Goal: Obtain resource: Obtain resource

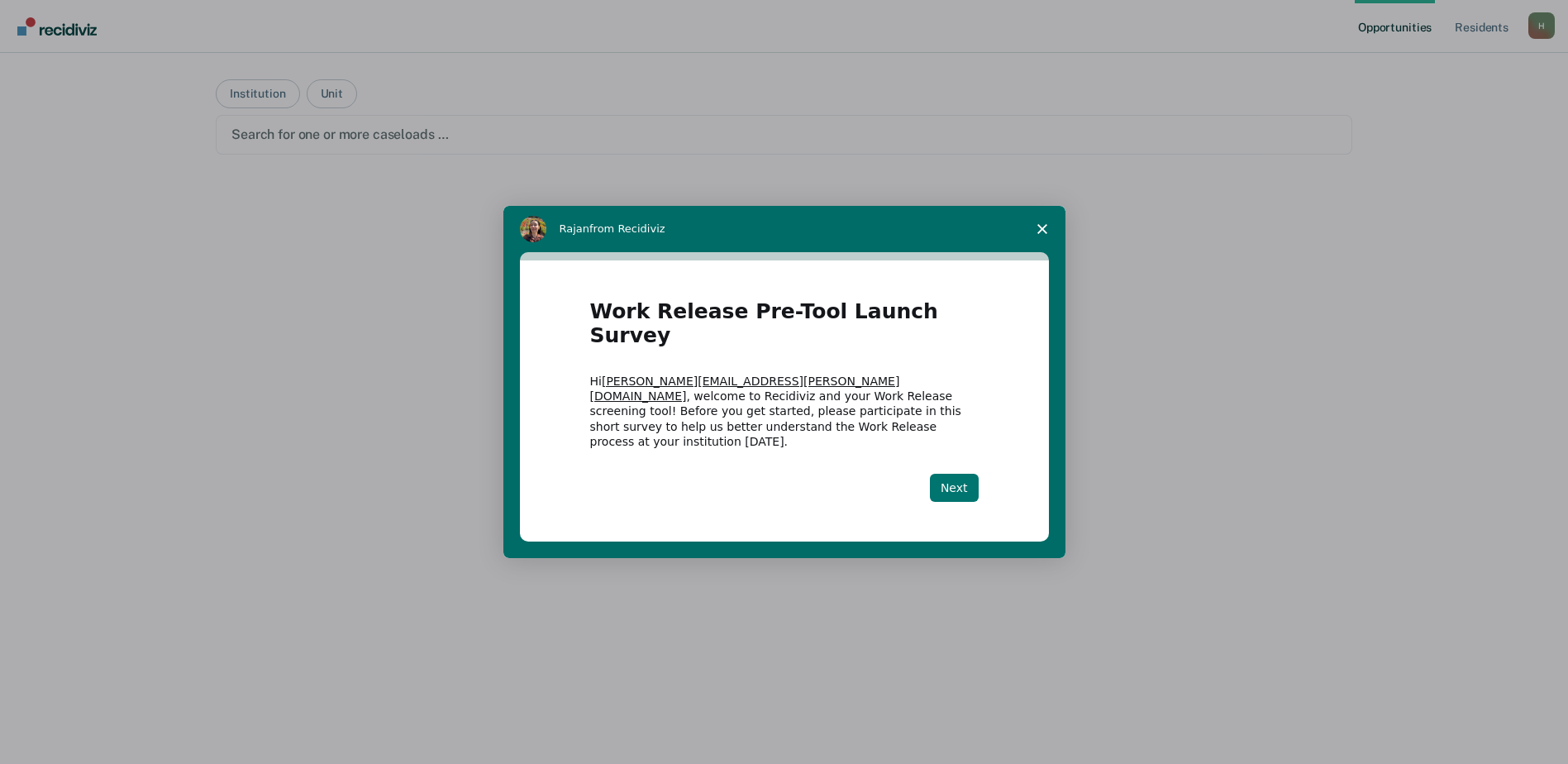
click at [957, 473] on button "Next" at bounding box center [954, 487] width 49 height 28
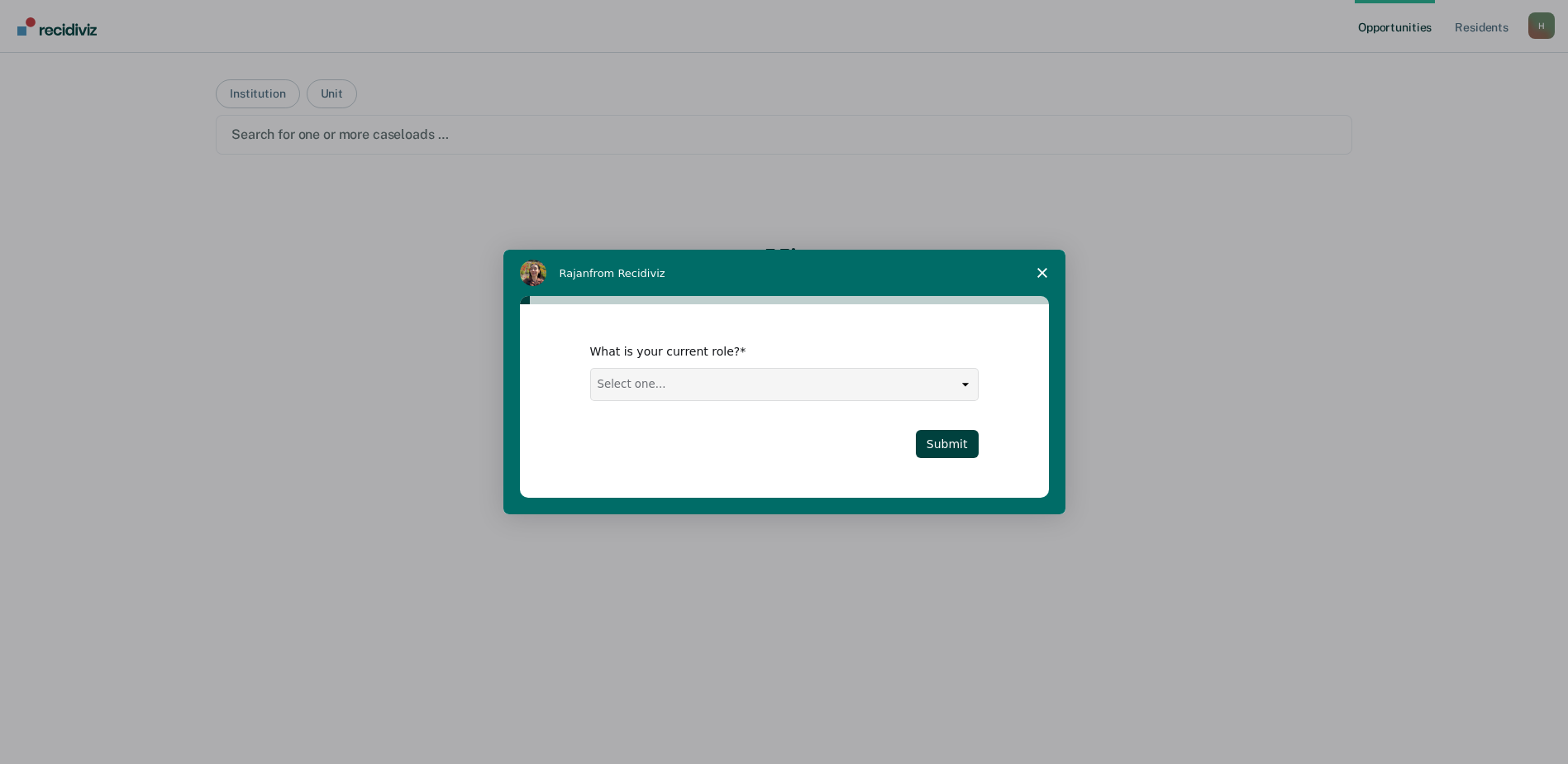
click at [706, 387] on select "Select one... Case Manager FUM Assistant [PERSON_NAME] [PERSON_NAME]" at bounding box center [784, 384] width 387 height 31
select select "Assistant Warden"
click at [591, 368] on select "Select one... Case Manager FUM Assistant [PERSON_NAME] [PERSON_NAME]" at bounding box center [784, 384] width 387 height 31
click at [965, 445] on button "Submit" at bounding box center [947, 444] width 63 height 28
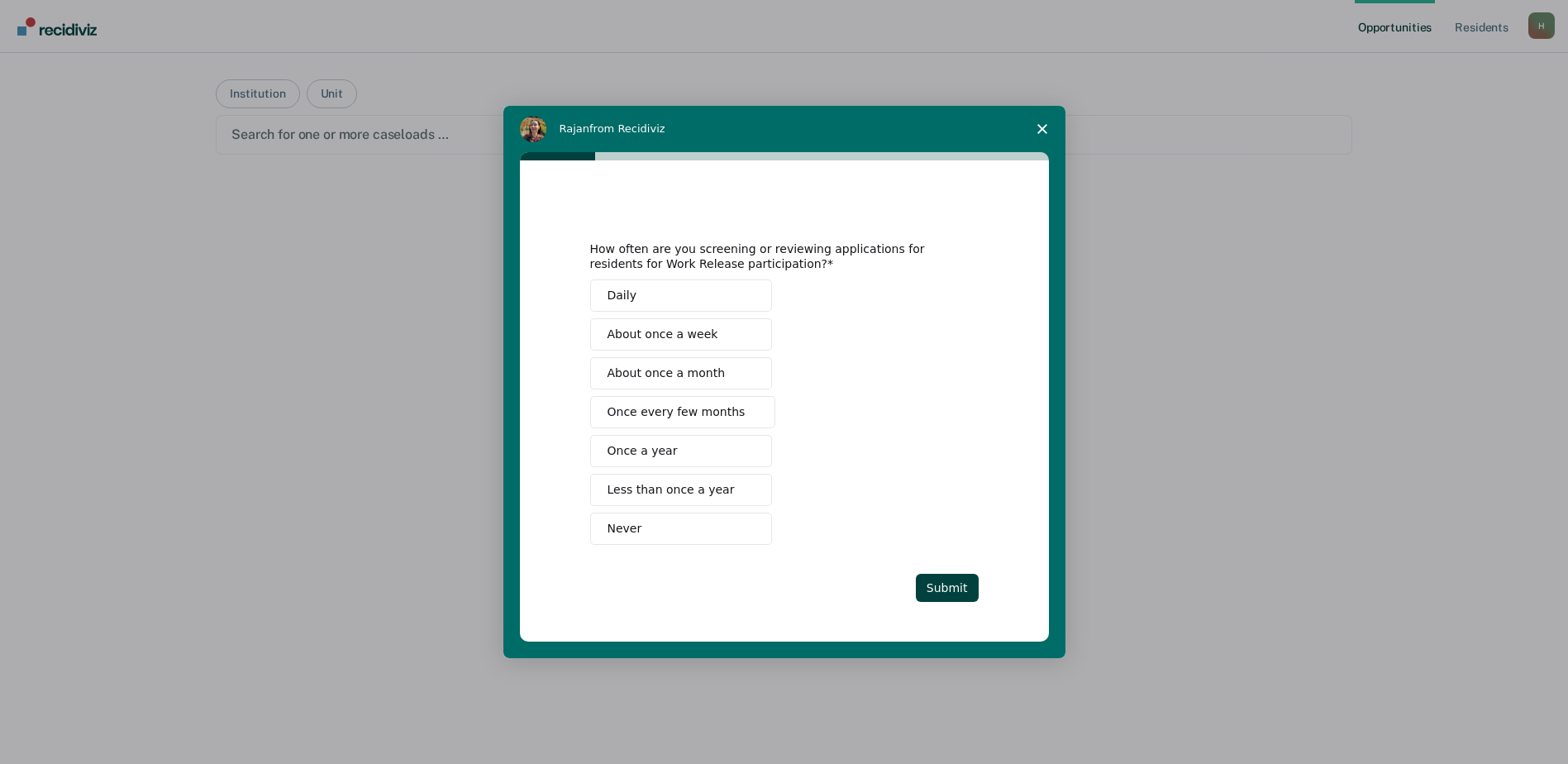
click at [673, 331] on span "About once a week" at bounding box center [663, 334] width 111 height 17
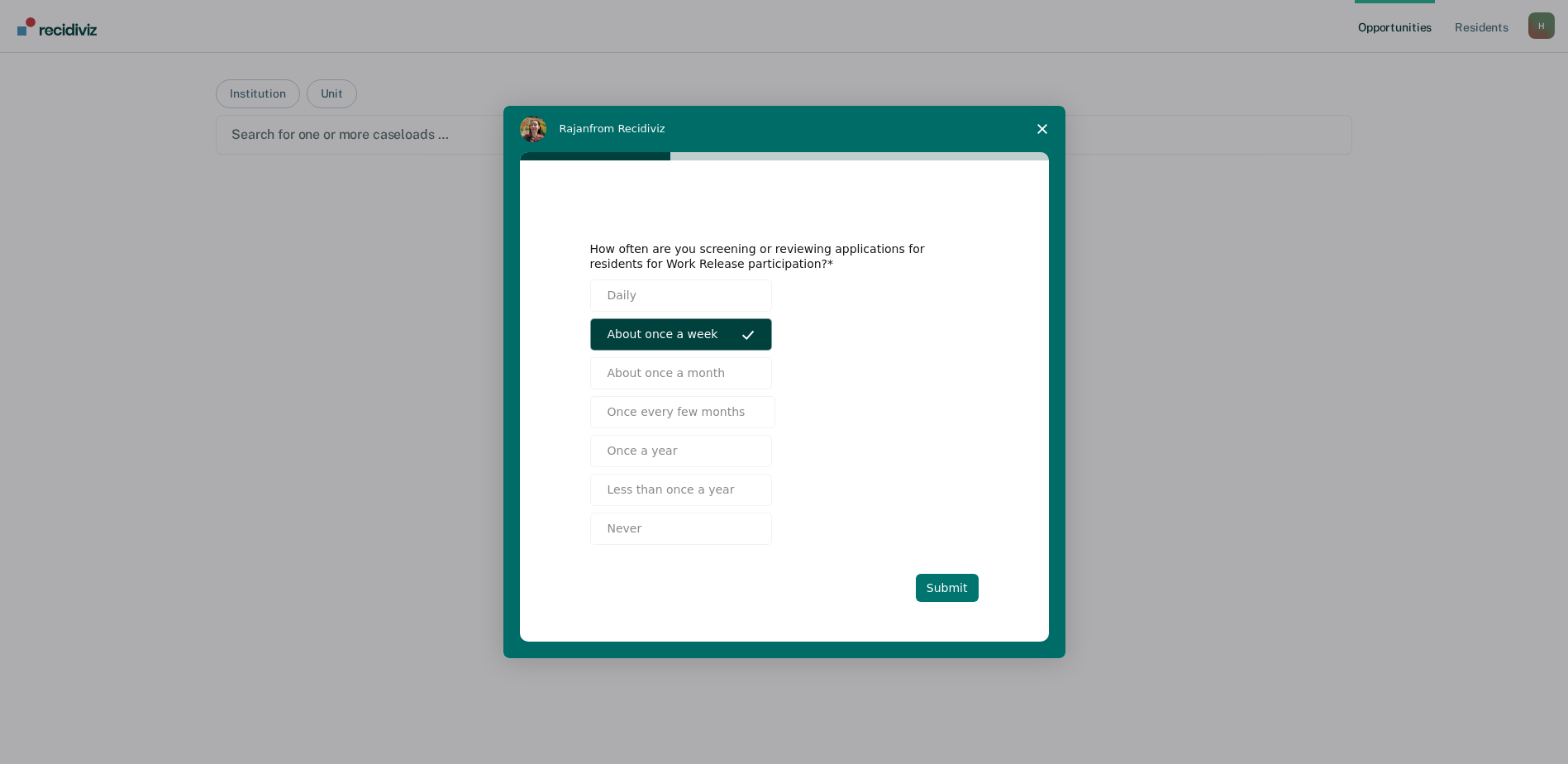
click at [949, 585] on button "Submit" at bounding box center [947, 588] width 63 height 28
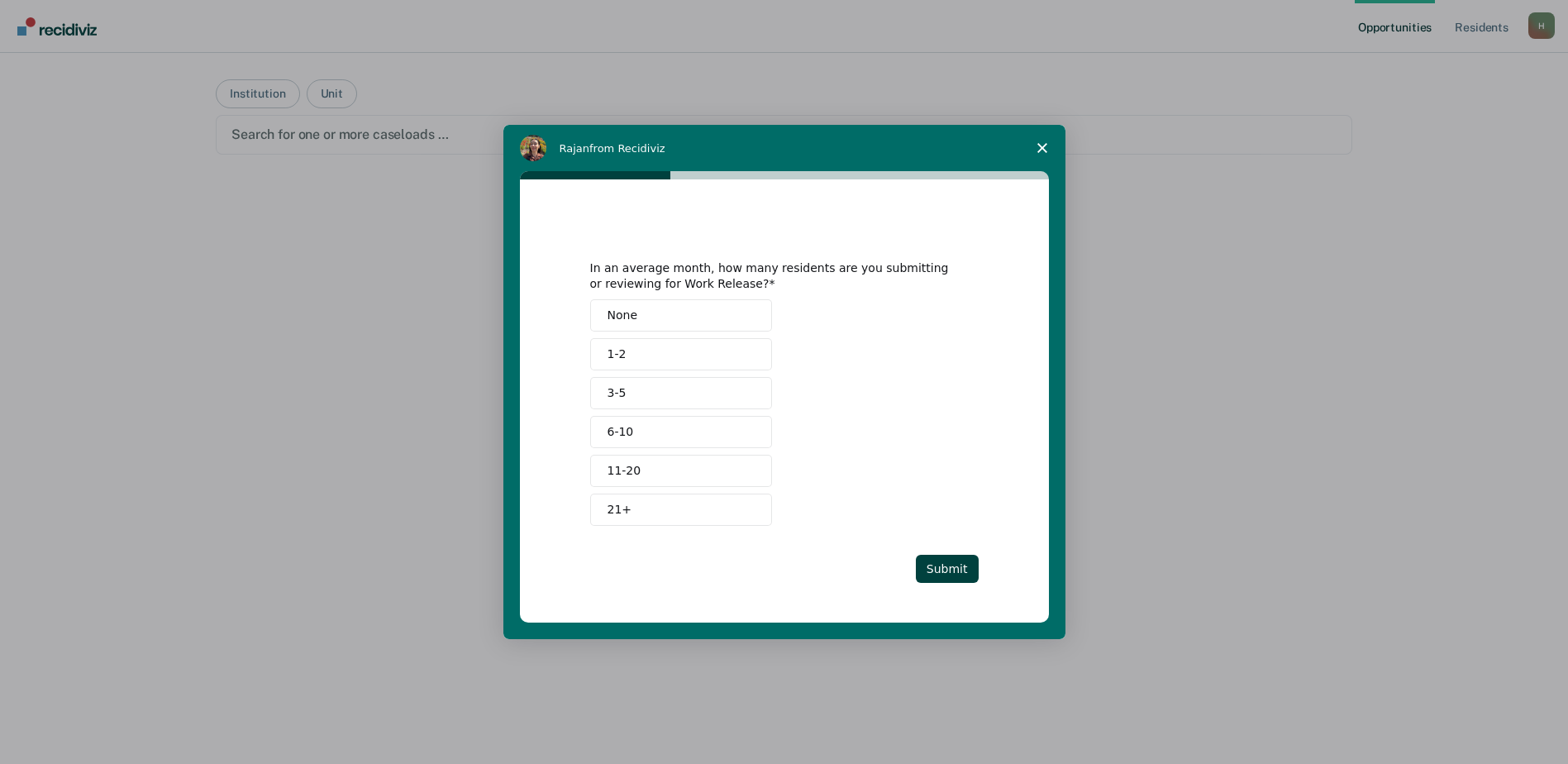
click at [664, 389] on button "3-5" at bounding box center [681, 393] width 182 height 32
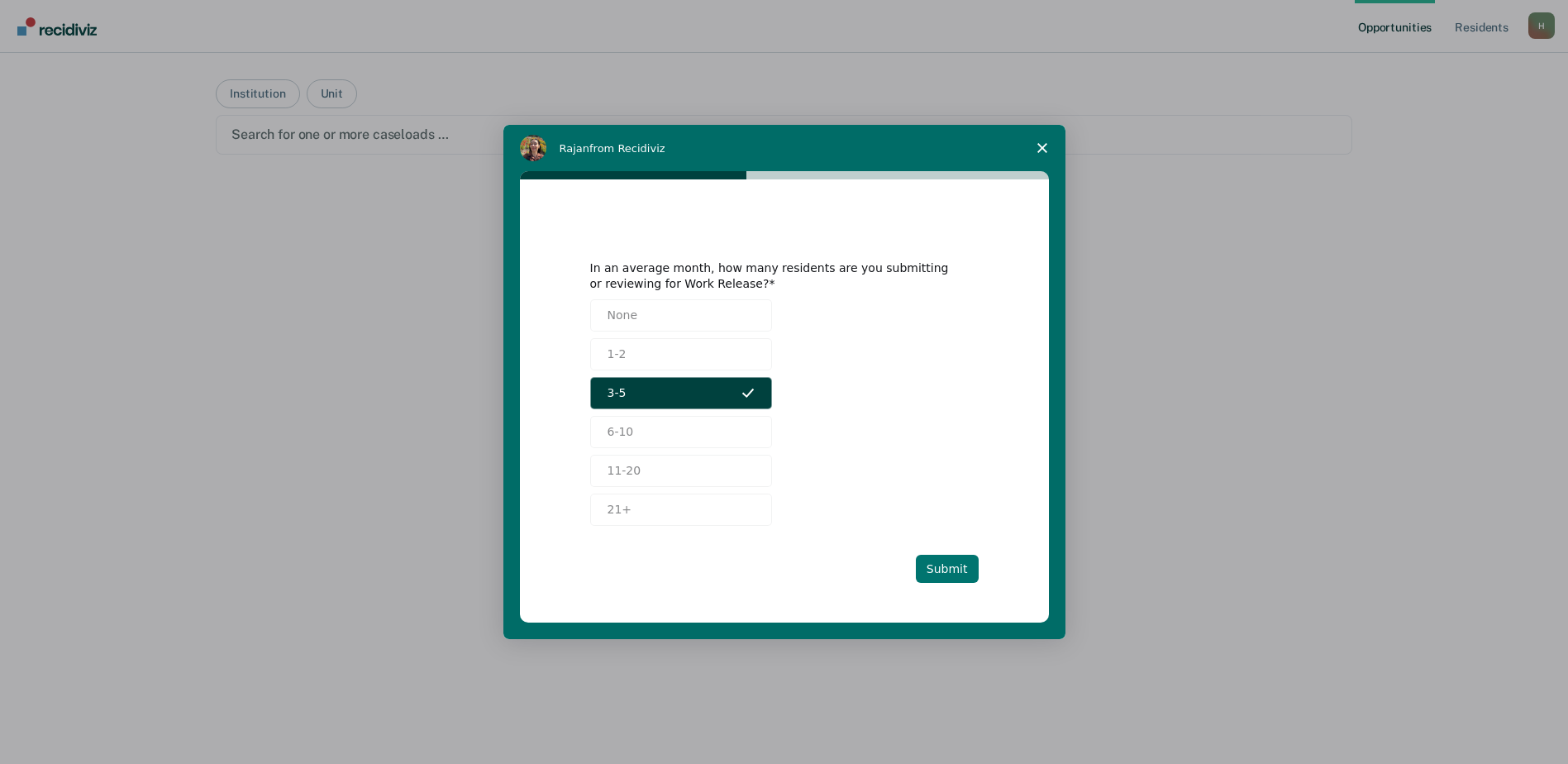
click at [956, 557] on button "Submit" at bounding box center [947, 568] width 63 height 28
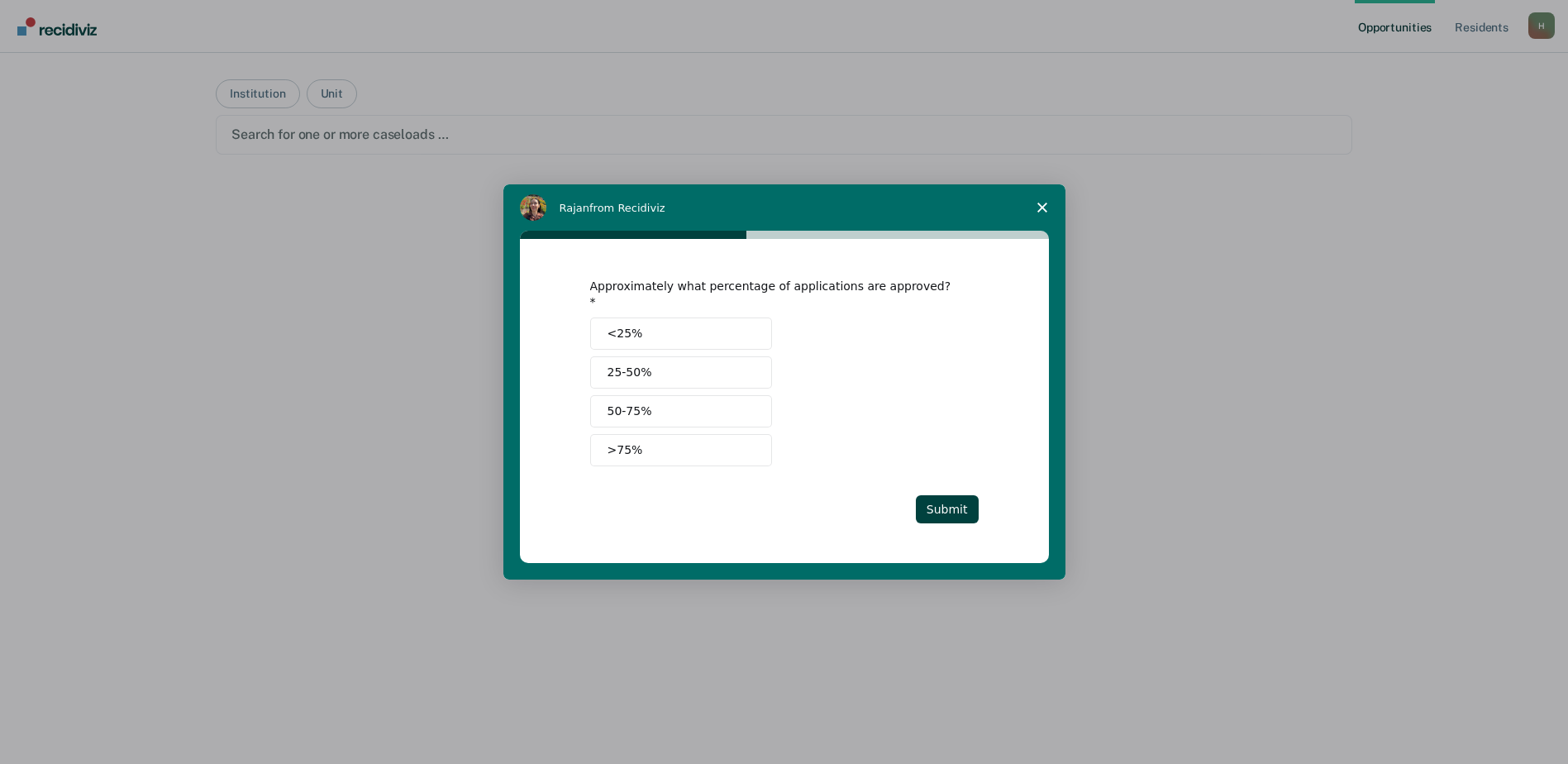
click at [650, 361] on button "25-50%" at bounding box center [681, 372] width 182 height 32
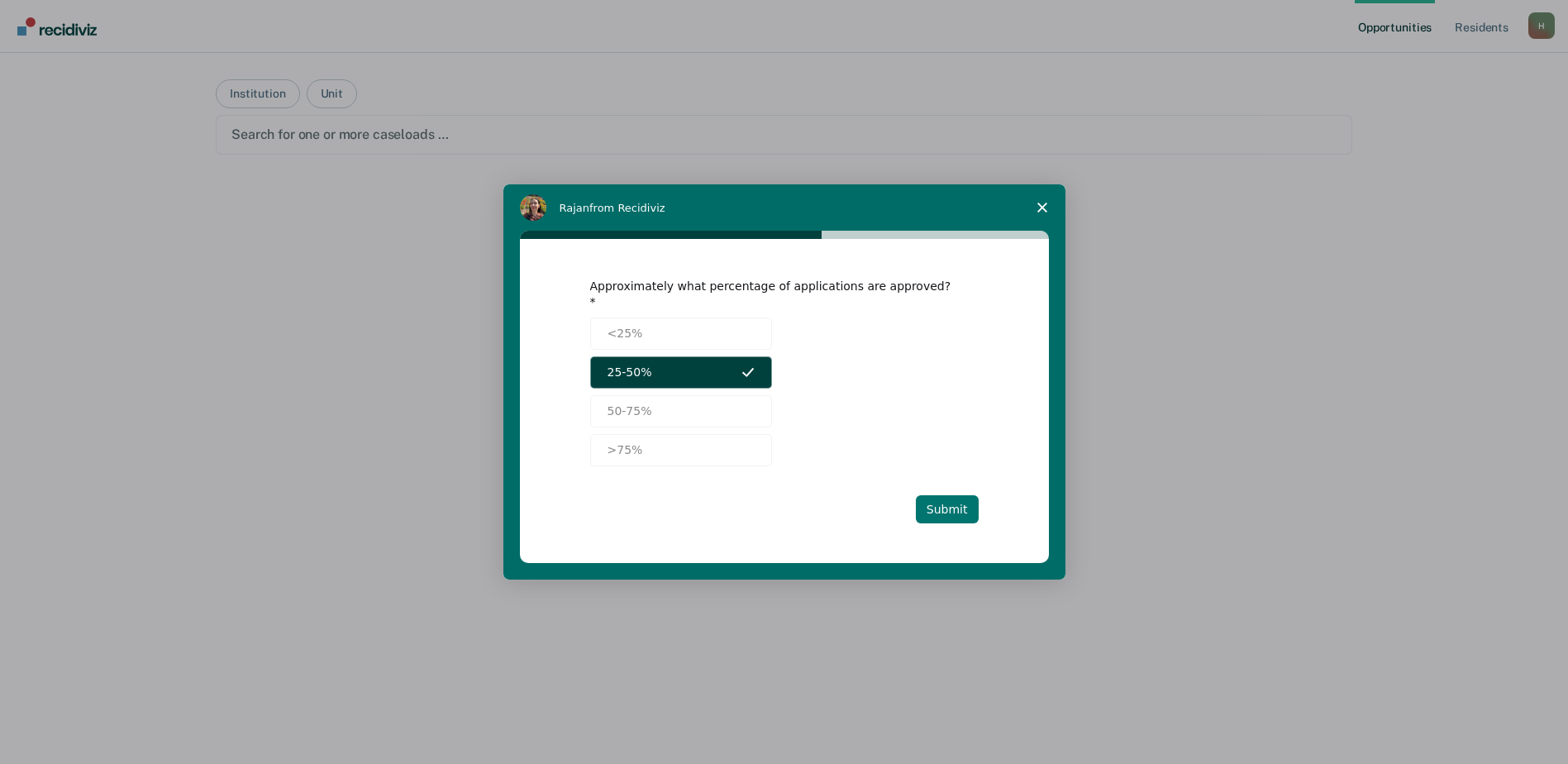
click at [953, 495] on button "Submit" at bounding box center [947, 509] width 63 height 28
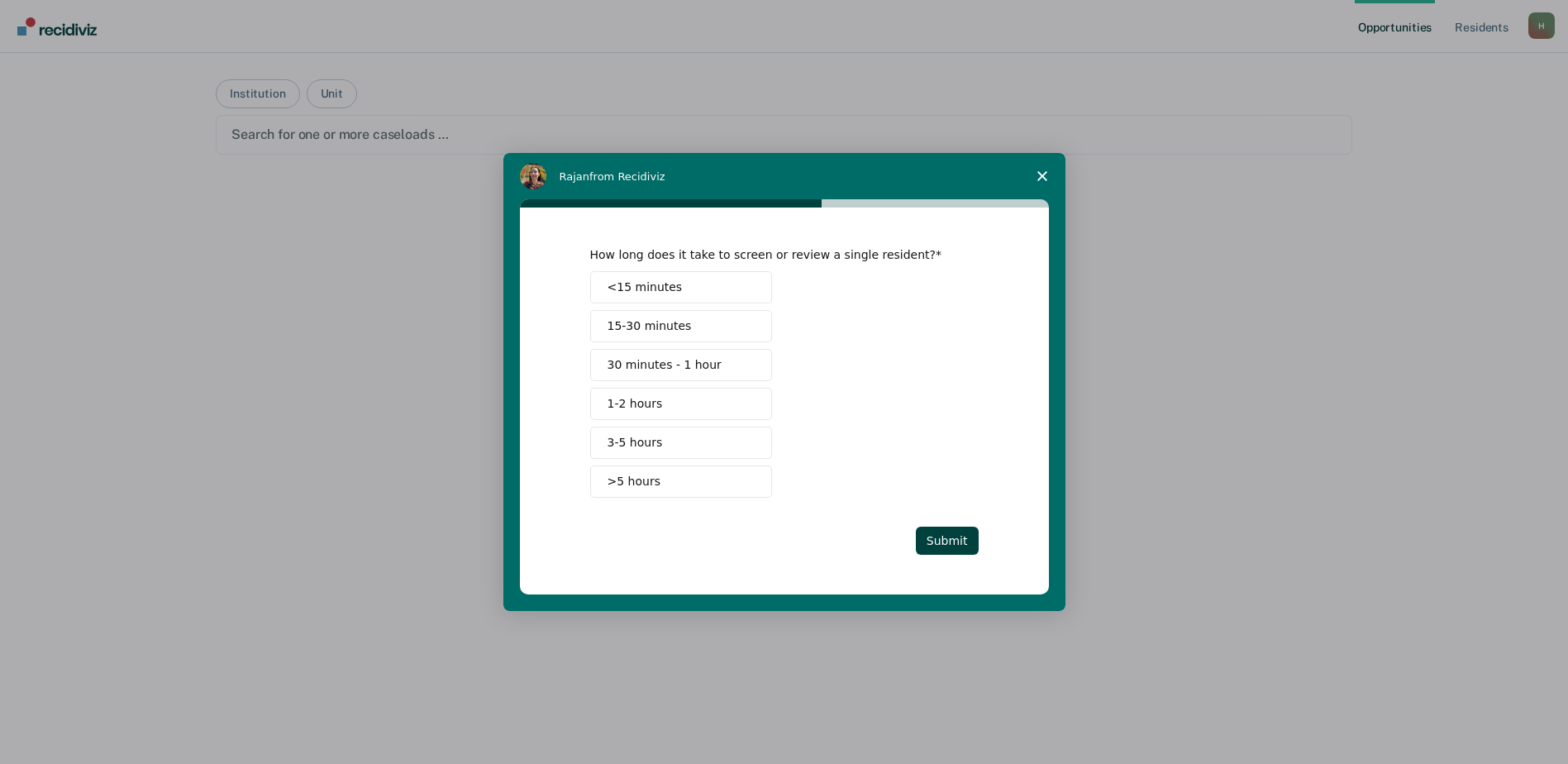
click at [648, 310] on button "15-30 minutes" at bounding box center [681, 326] width 182 height 32
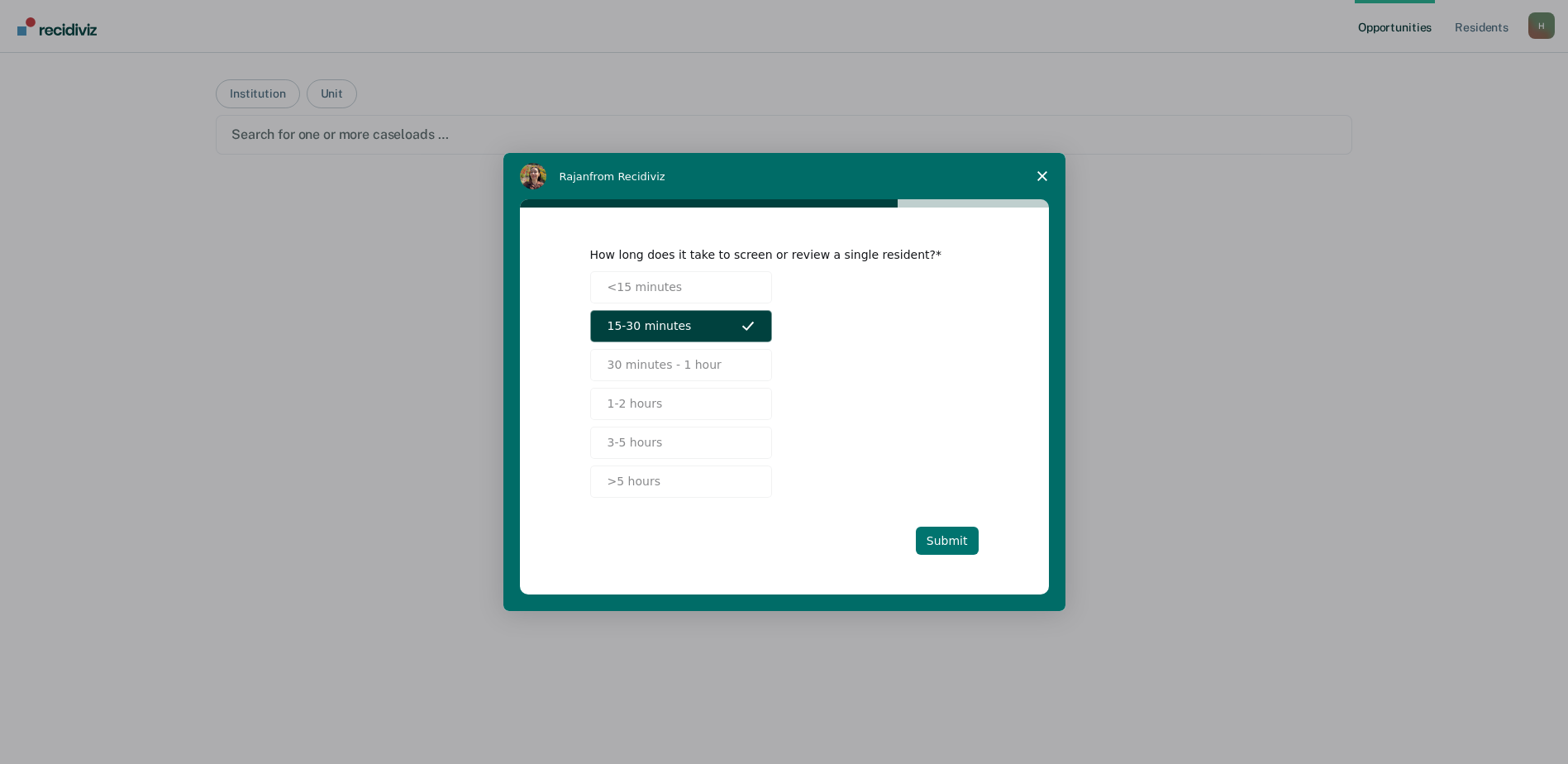
click at [959, 532] on button "Submit" at bounding box center [947, 540] width 63 height 28
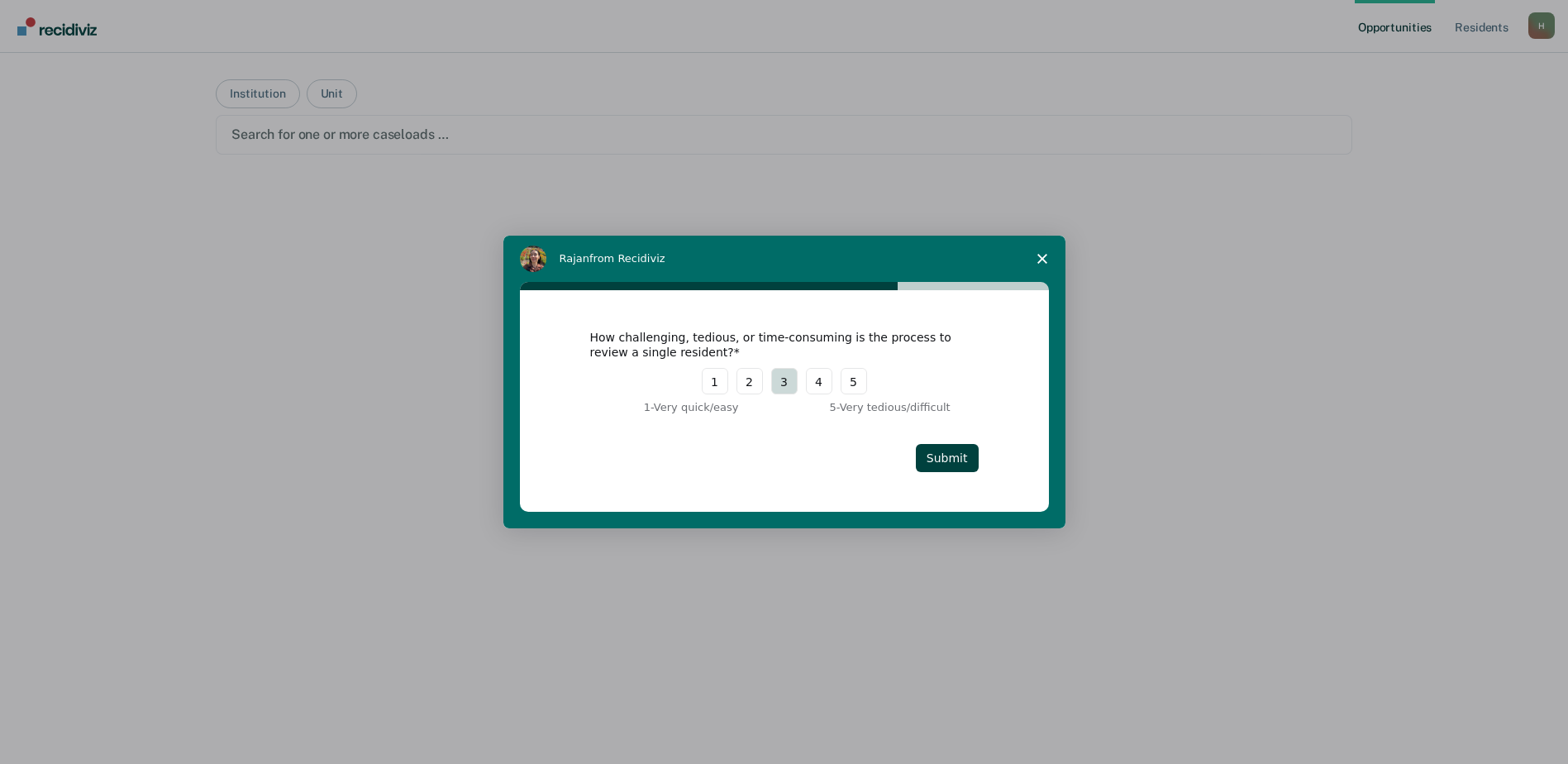
click at [774, 373] on button "3" at bounding box center [784, 381] width 26 height 26
click at [950, 451] on button "Submit" at bounding box center [947, 458] width 63 height 28
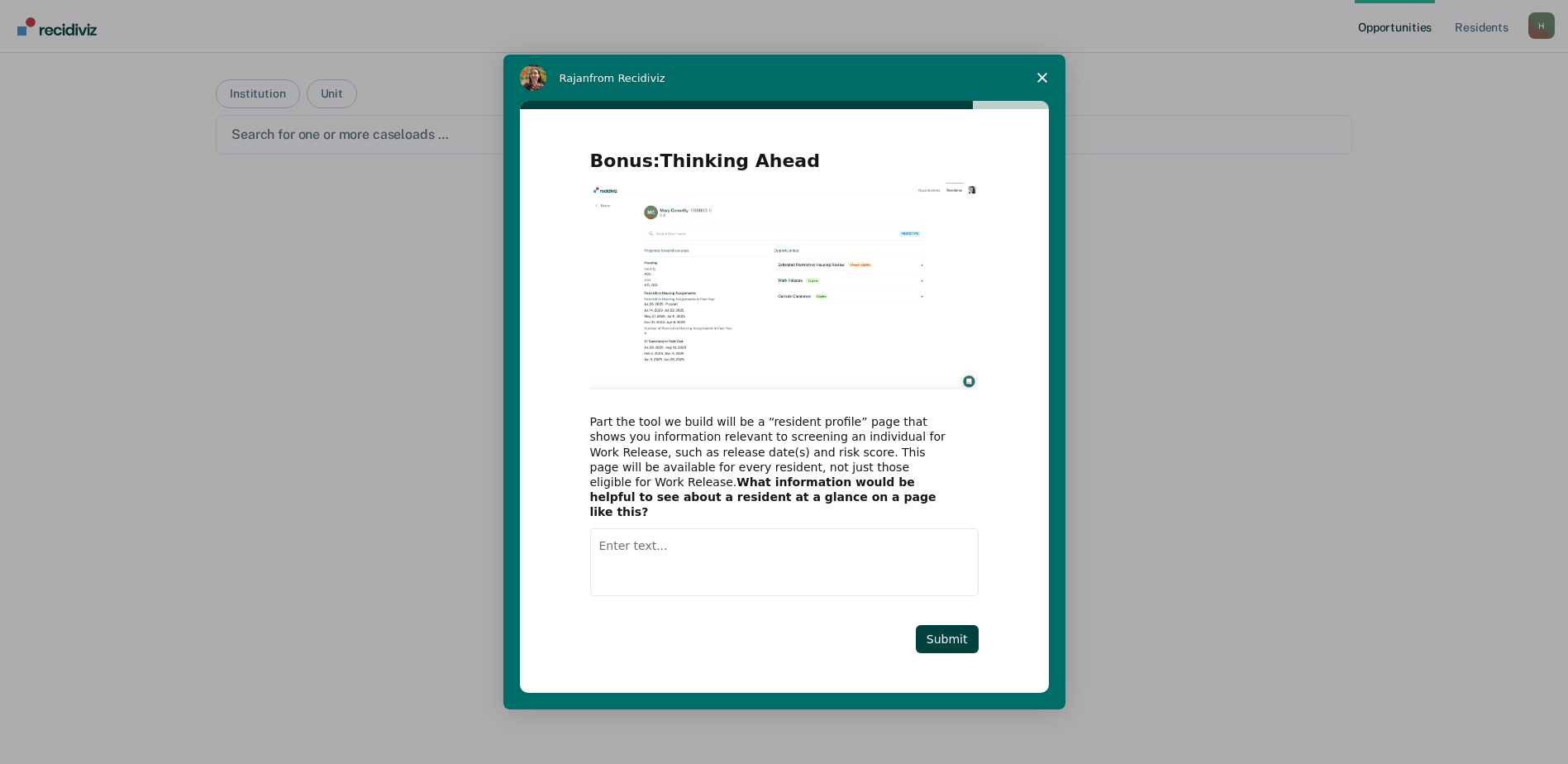
scroll to position [59, 0]
click at [953, 626] on button "Submit" at bounding box center [947, 639] width 63 height 28
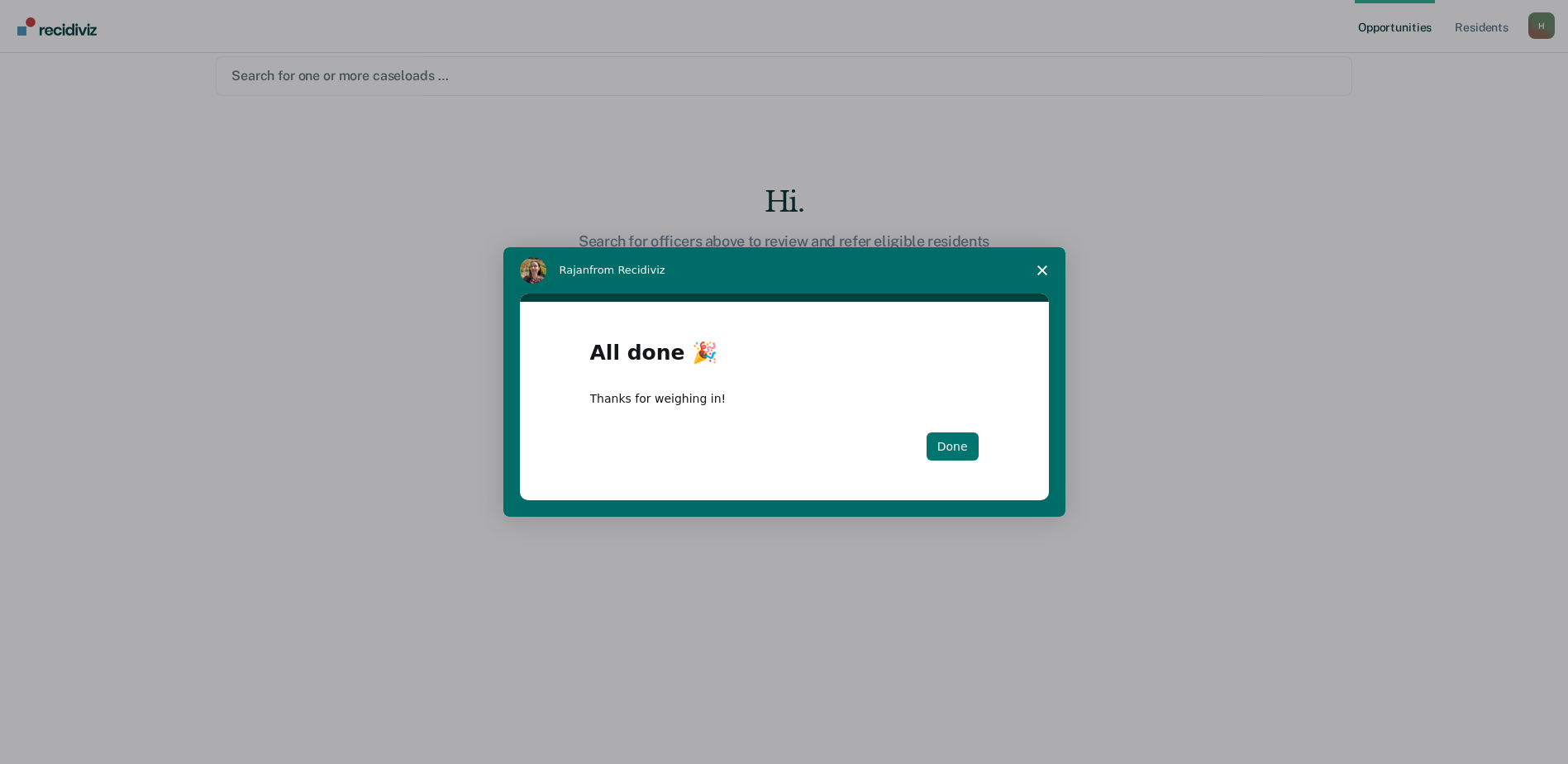
click at [939, 442] on button "Done" at bounding box center [952, 446] width 52 height 28
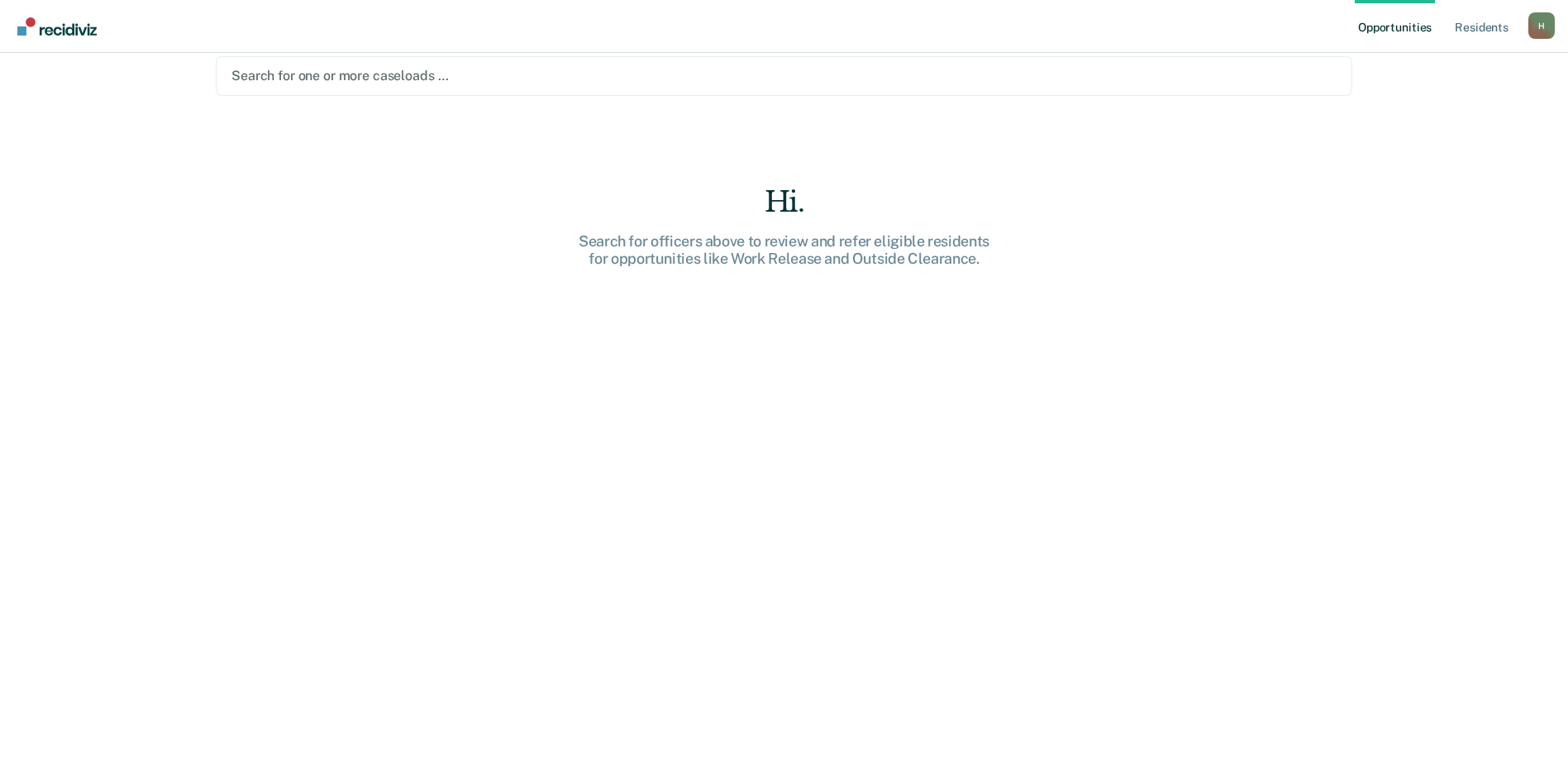
click at [332, 69] on div at bounding box center [784, 76] width 1105 height 19
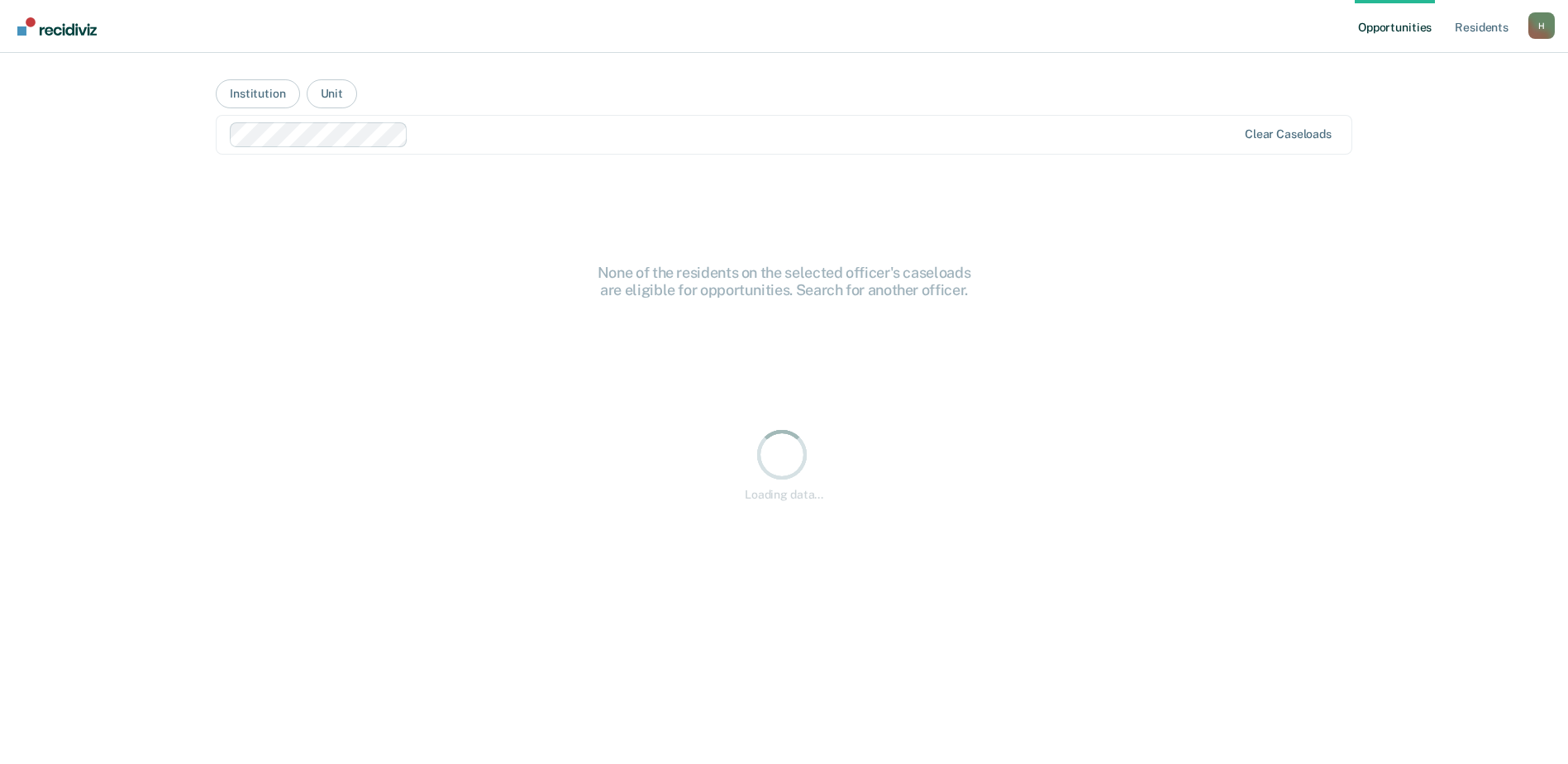
scroll to position [0, 0]
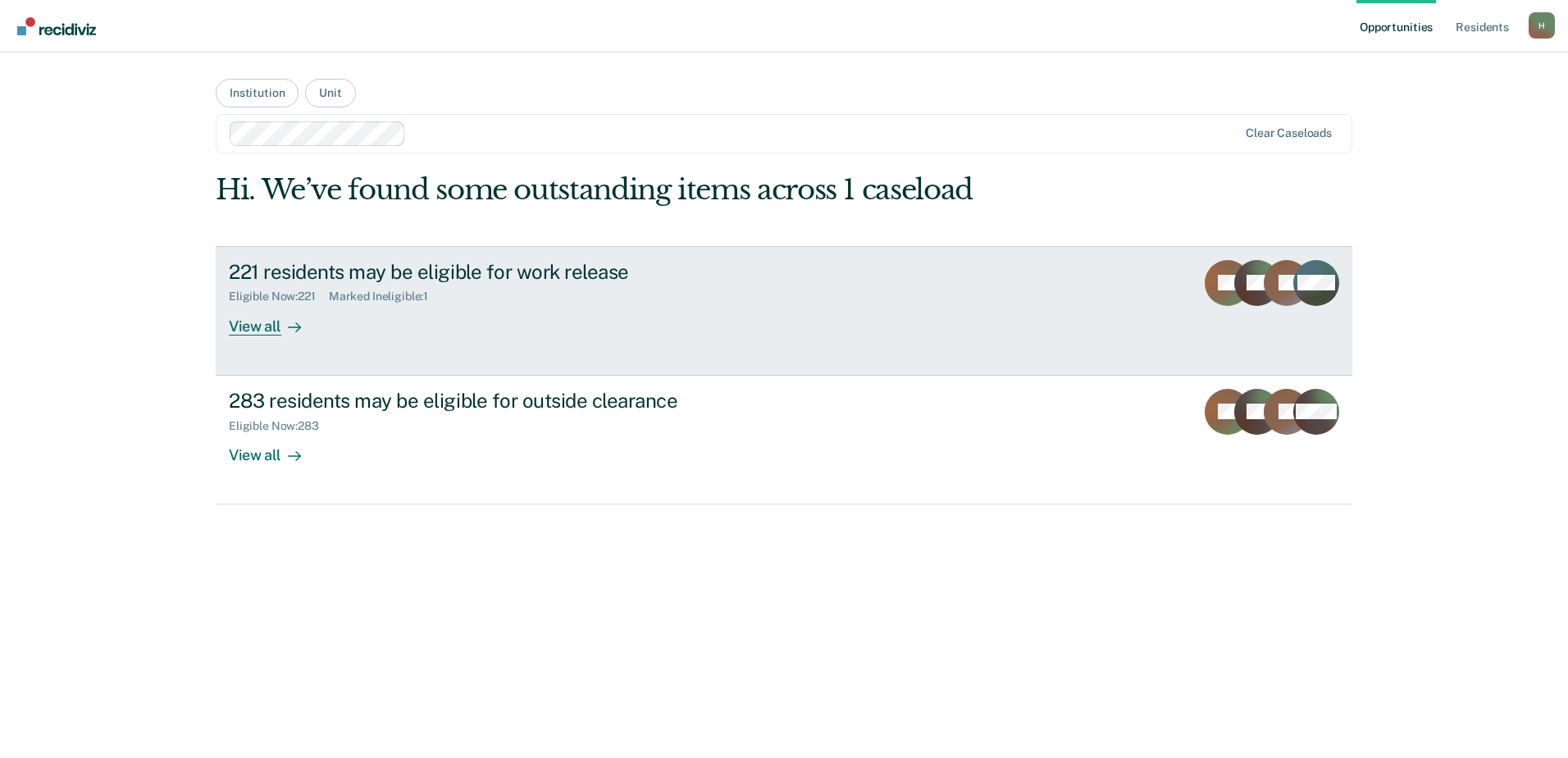
click at [253, 325] on div "View all" at bounding box center [275, 319] width 92 height 32
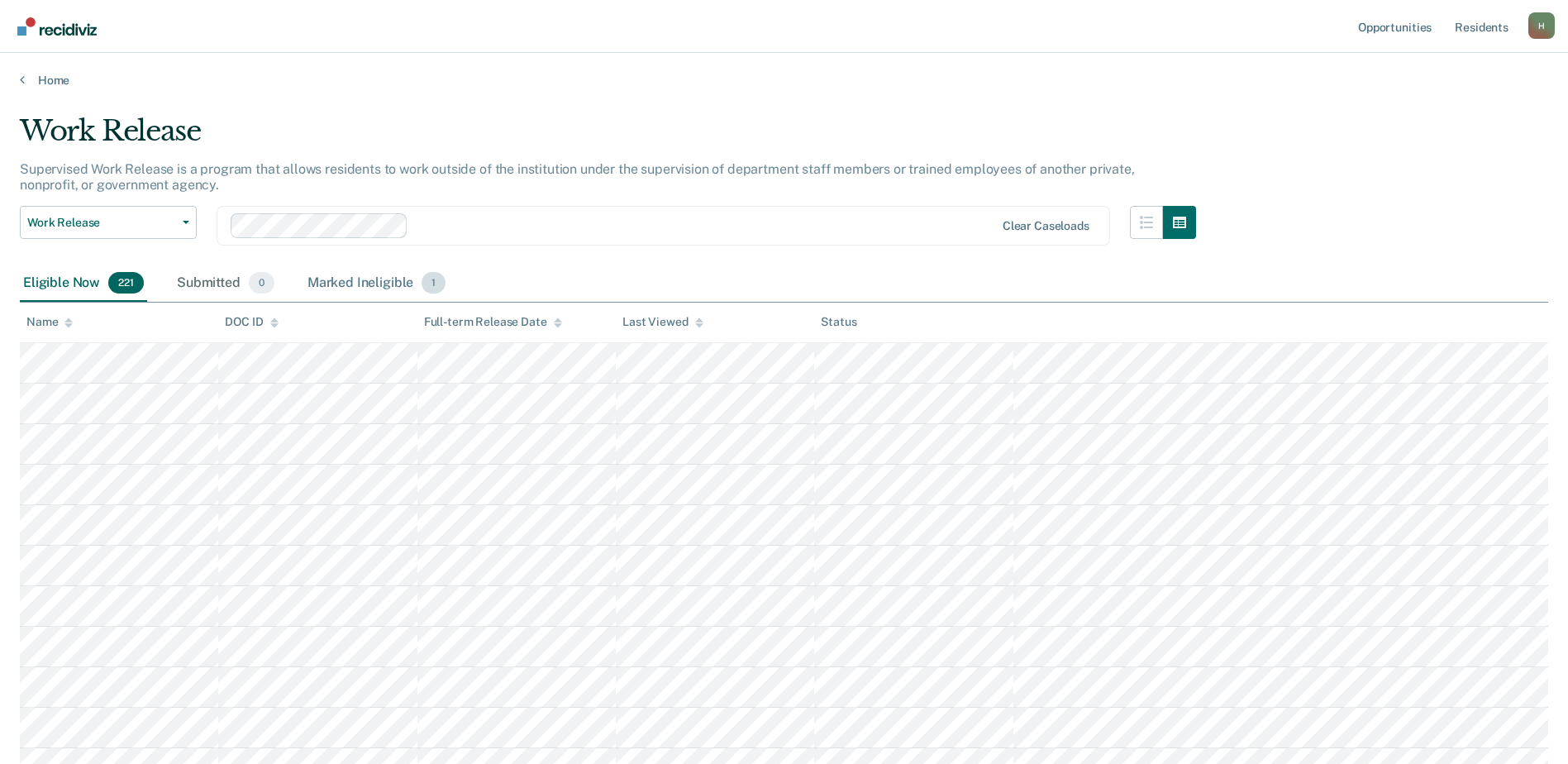
click at [380, 285] on div "Marked Ineligible 1" at bounding box center [376, 284] width 146 height 37
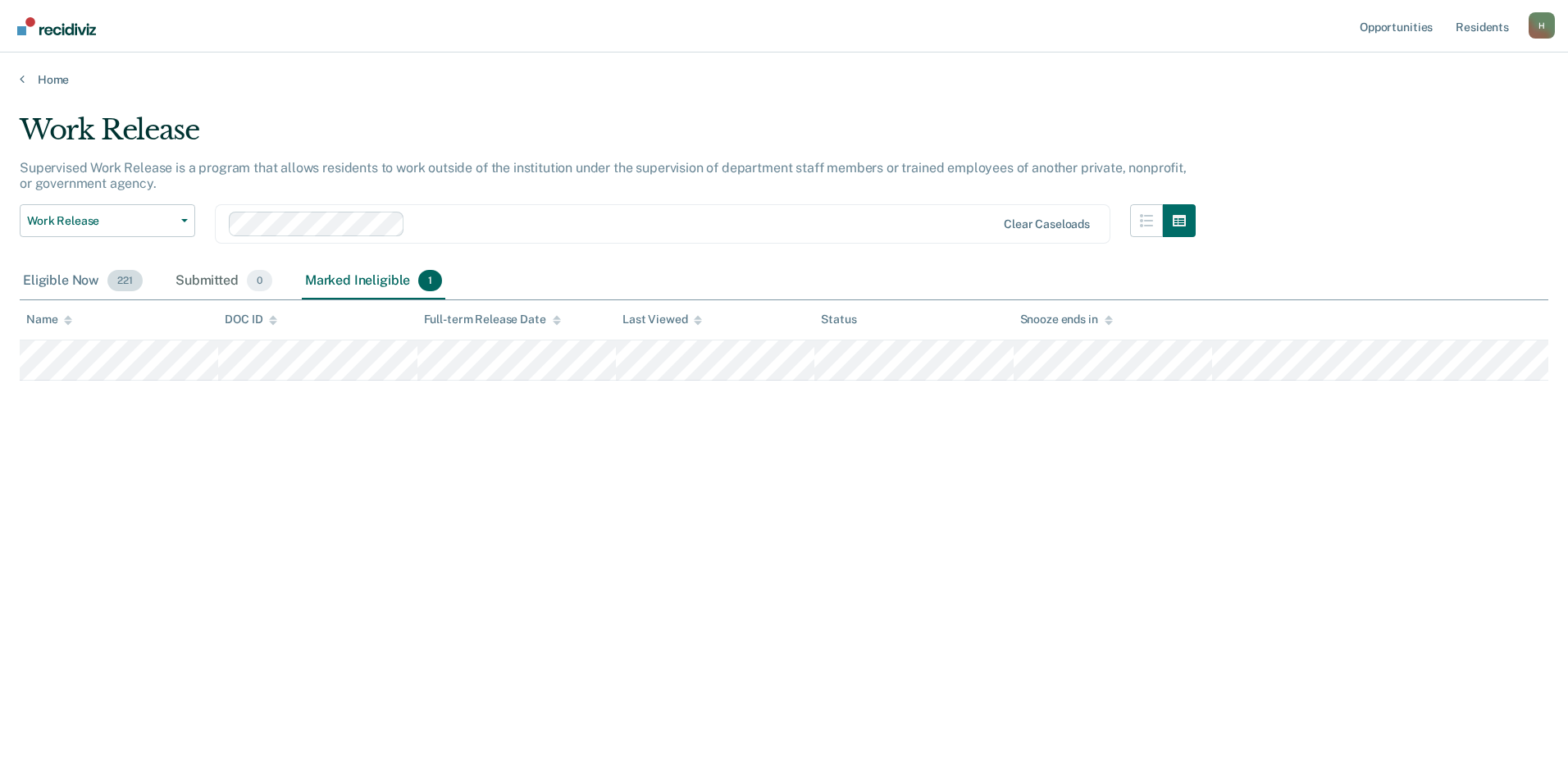
click at [55, 280] on div "Eligible Now 221" at bounding box center [83, 282] width 126 height 36
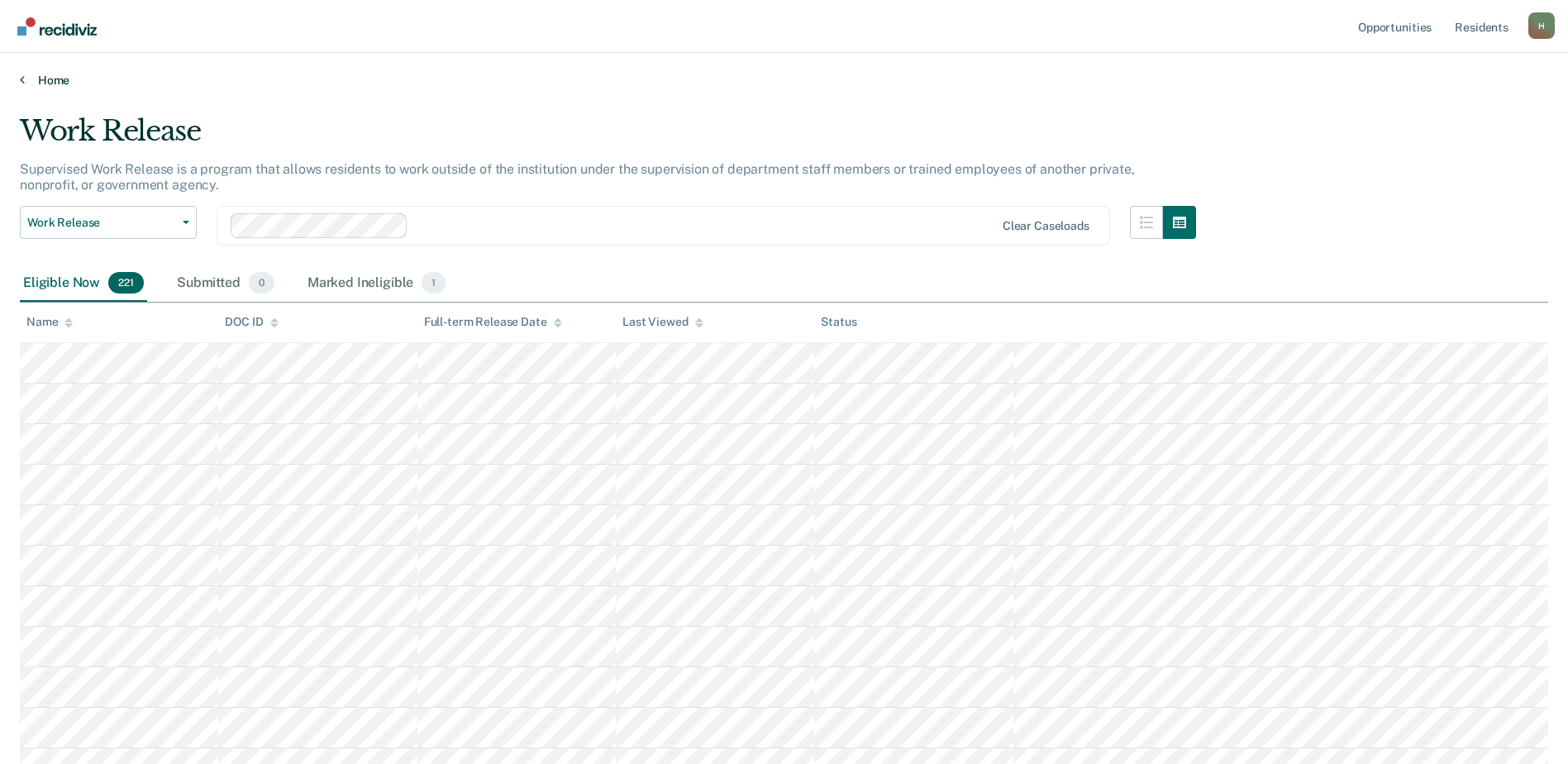
click at [55, 76] on link "Home" at bounding box center [784, 79] width 1528 height 15
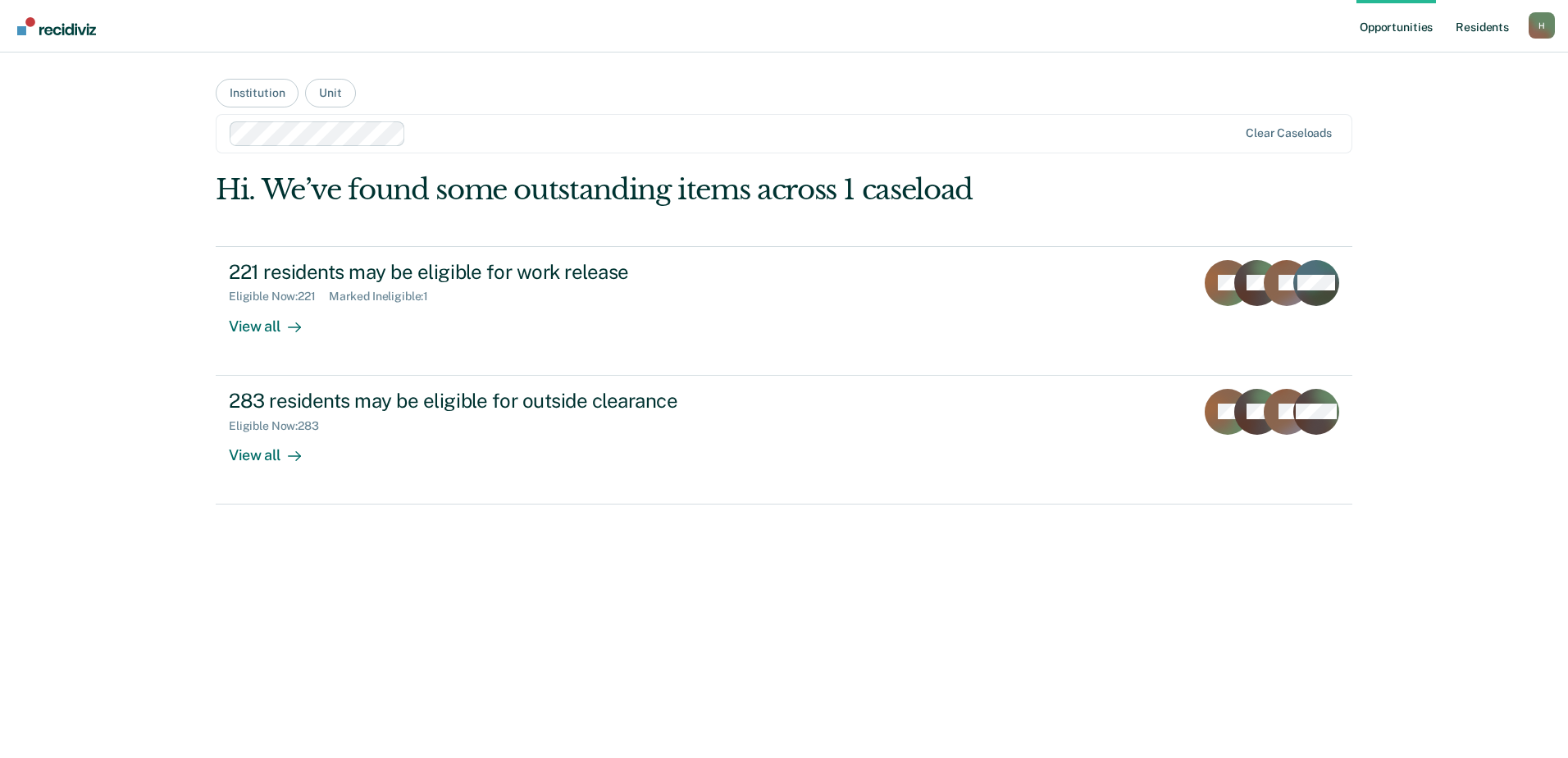
click at [1483, 19] on link "Resident s" at bounding box center [1482, 26] width 60 height 53
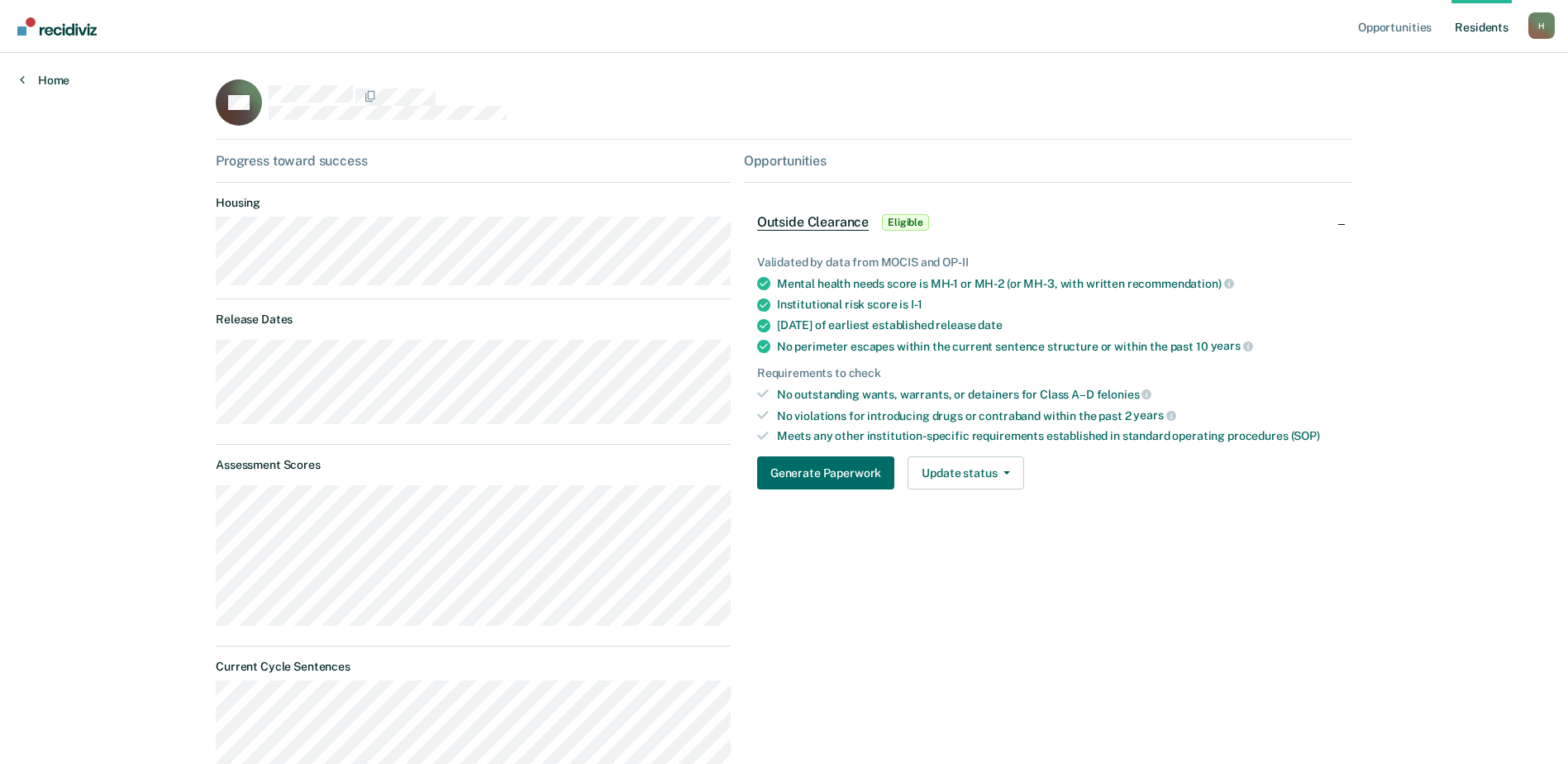
click at [47, 80] on link "Home" at bounding box center [45, 79] width 50 height 15
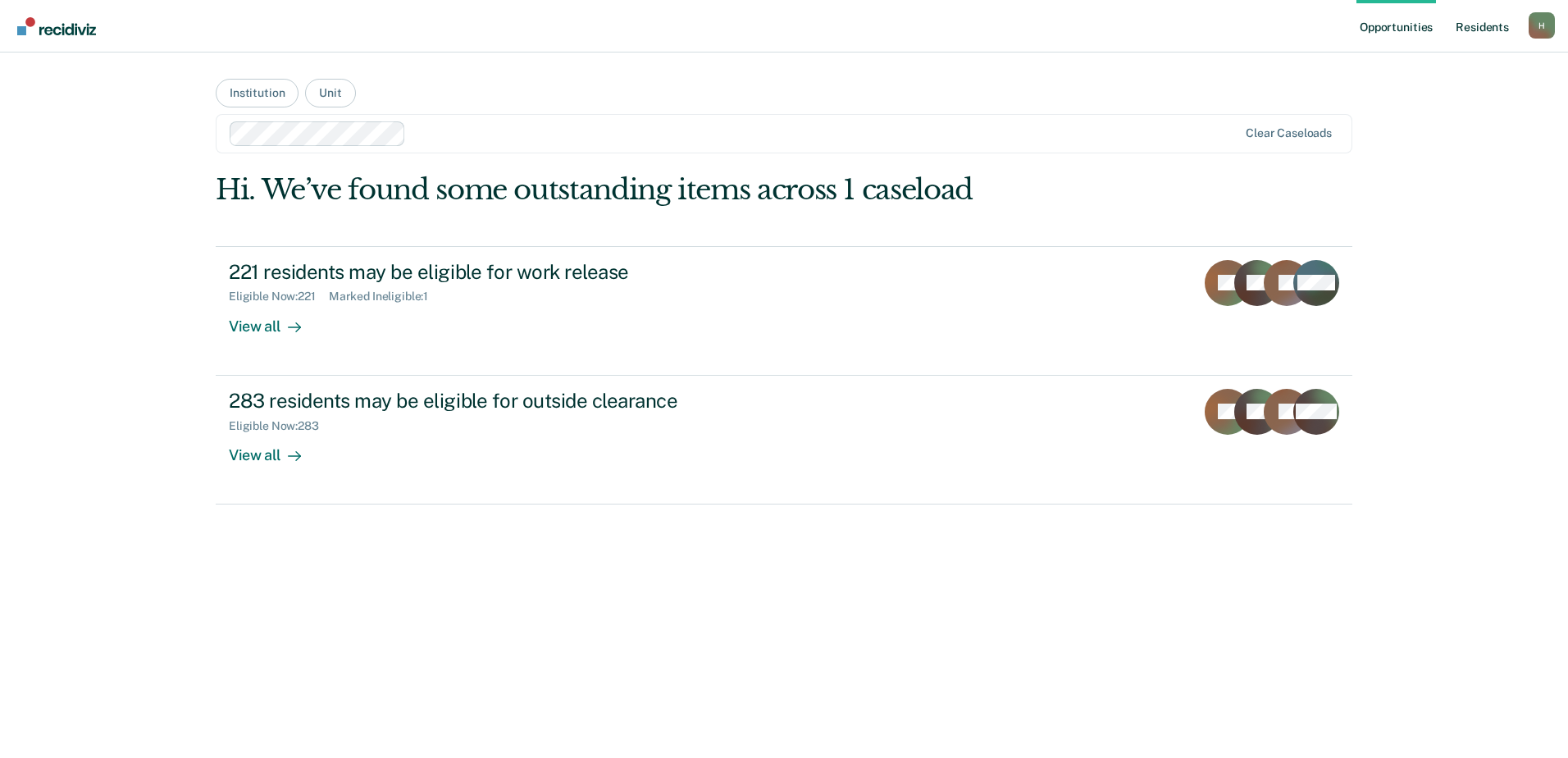
click at [1500, 27] on link "Resident s" at bounding box center [1482, 26] width 60 height 53
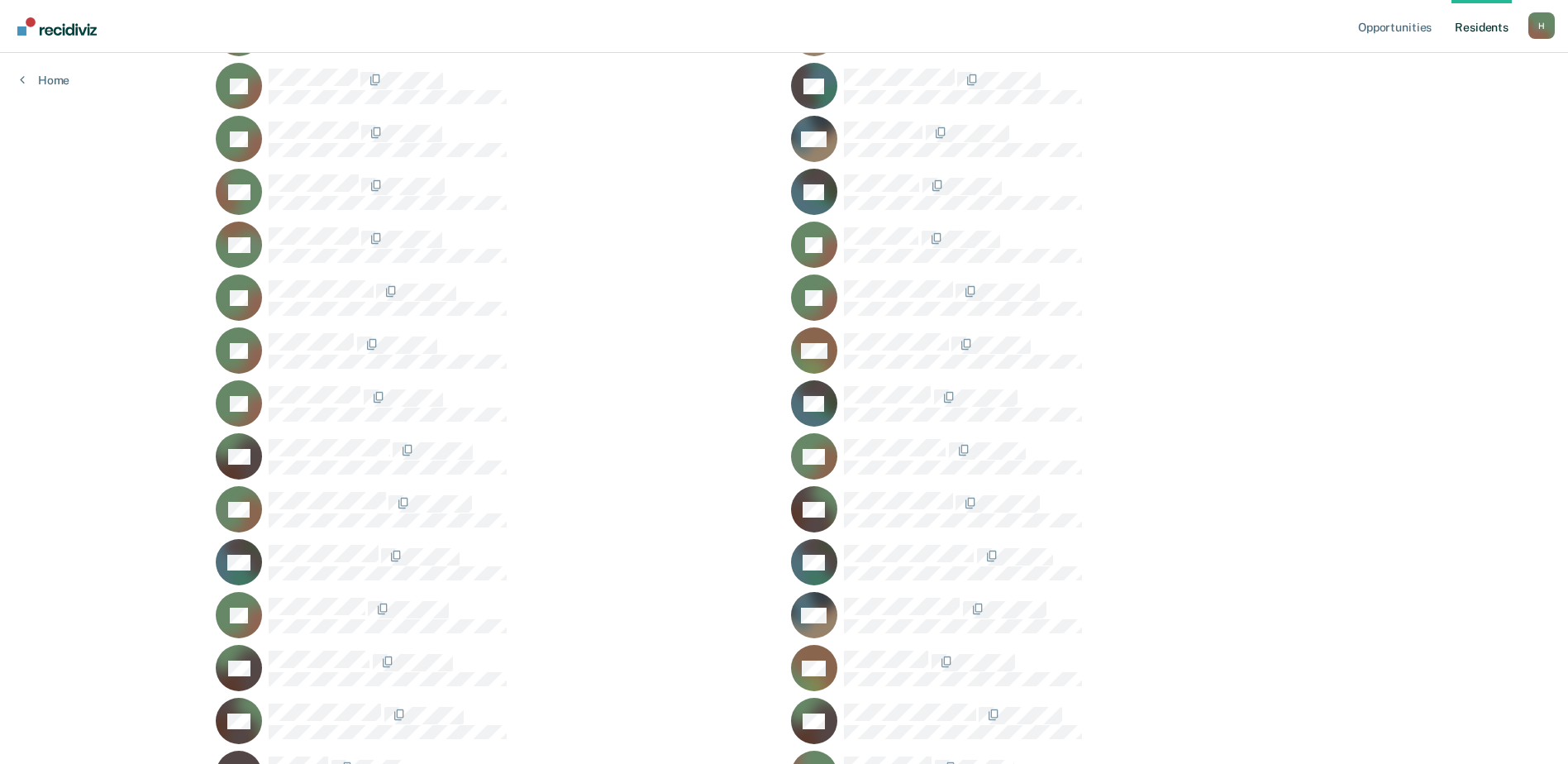
scroll to position [7356, 0]
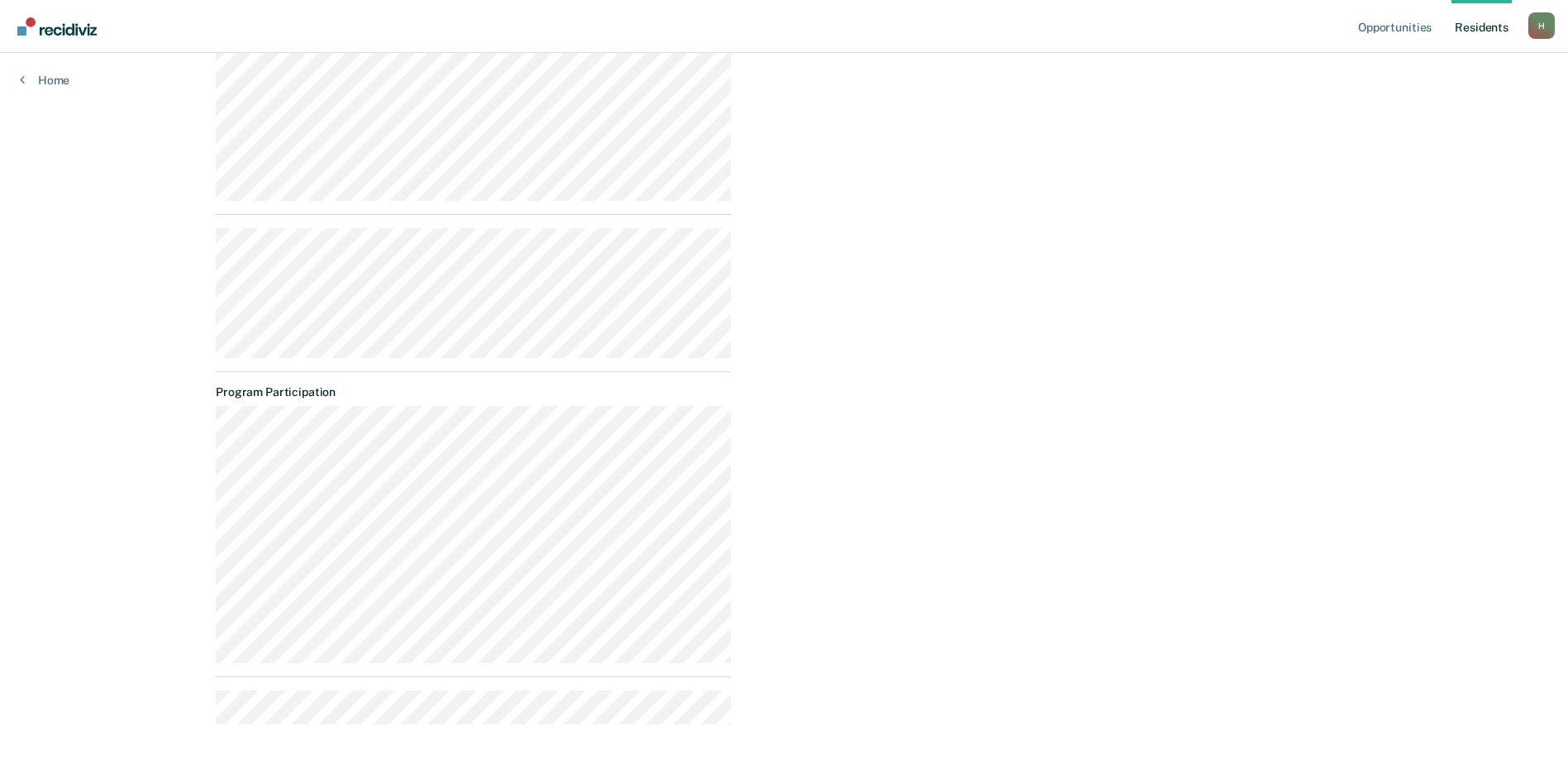
scroll to position [721, 0]
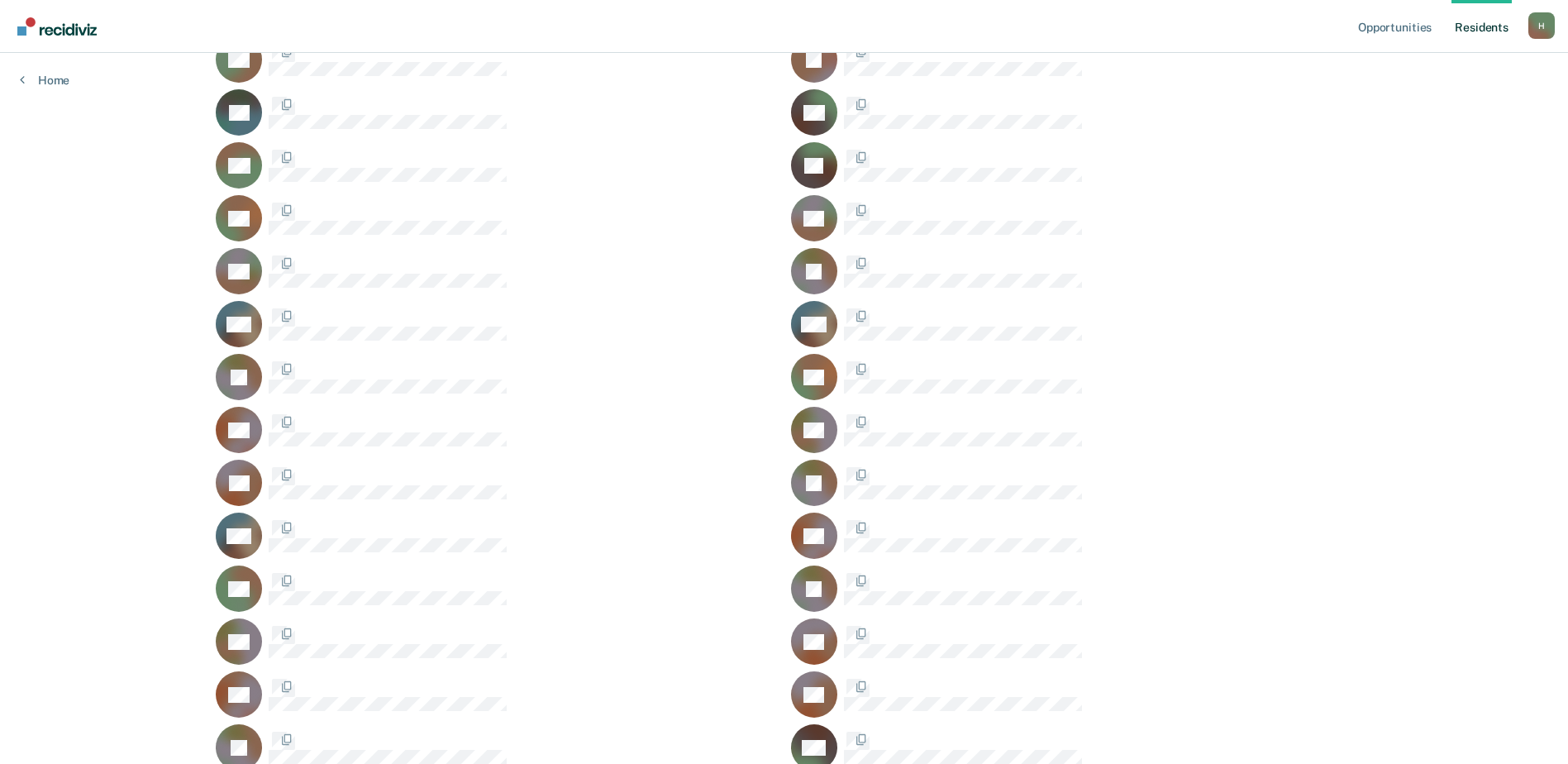
scroll to position [7356, 0]
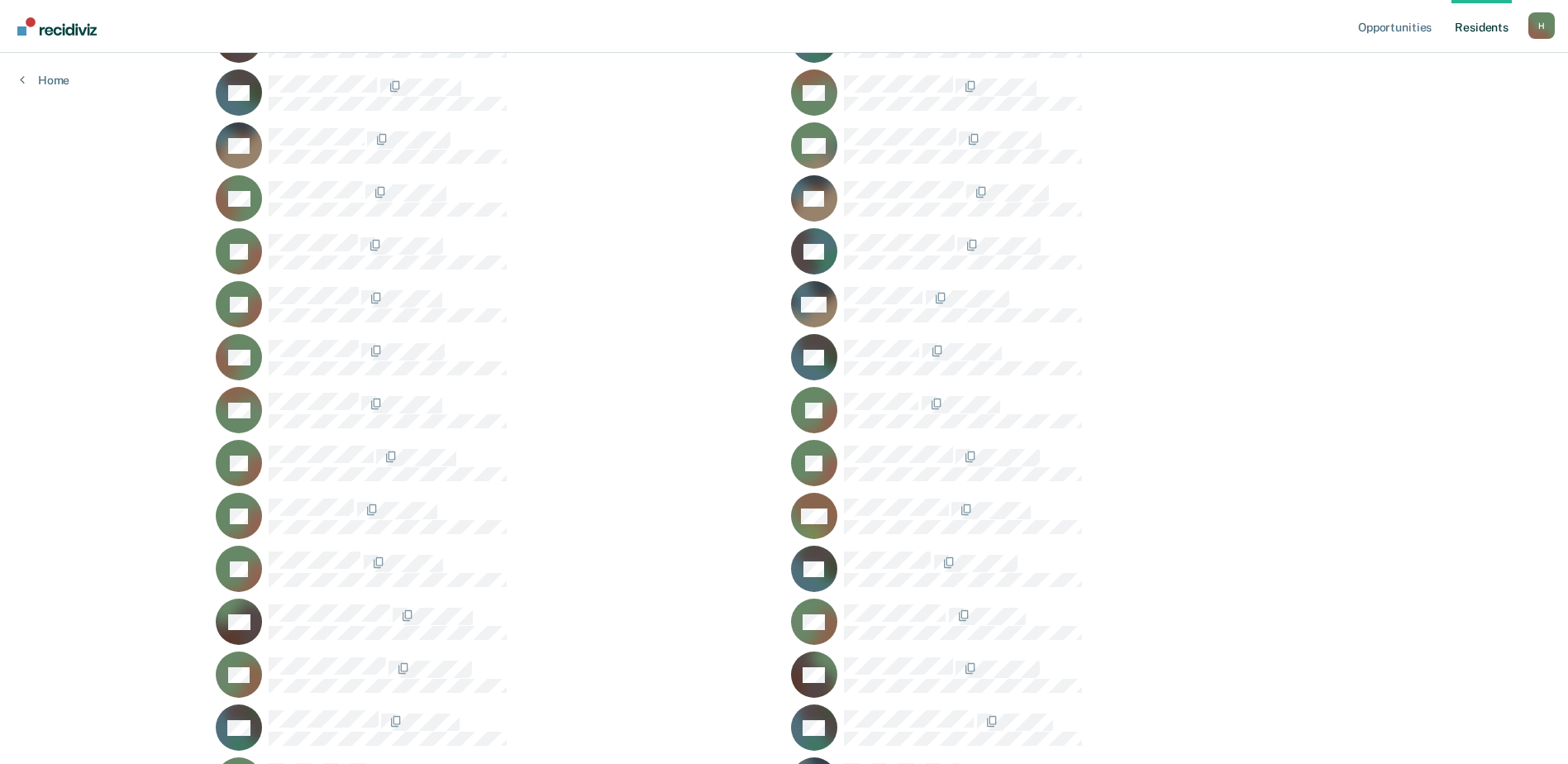
drag, startPoint x: 797, startPoint y: 189, endPoint x: 735, endPoint y: 342, distance: 165.1
click at [797, 189] on icon at bounding box center [811, 181] width 59 height 45
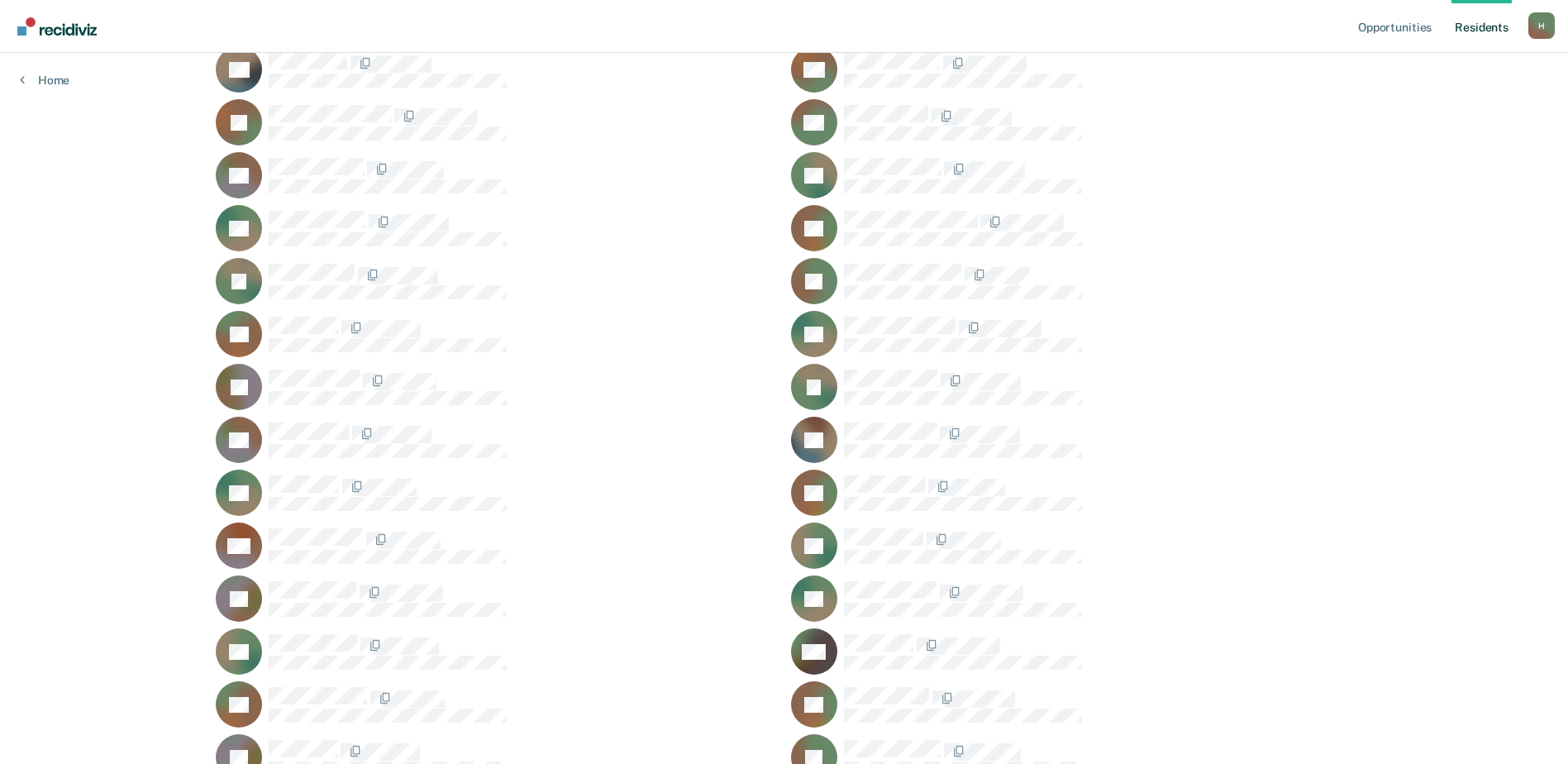
scroll to position [10084, 0]
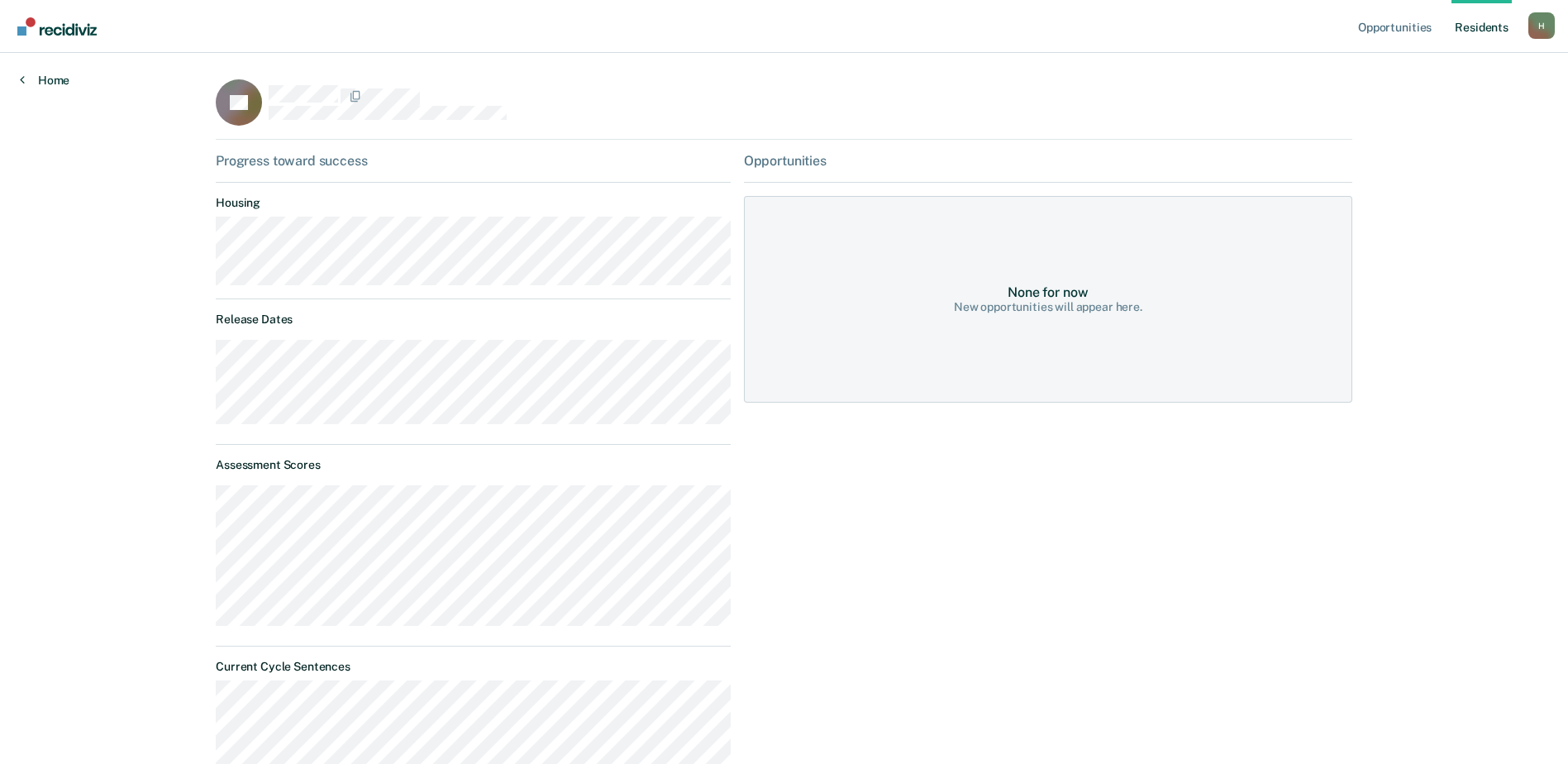
click at [56, 82] on link "Home" at bounding box center [45, 79] width 50 height 15
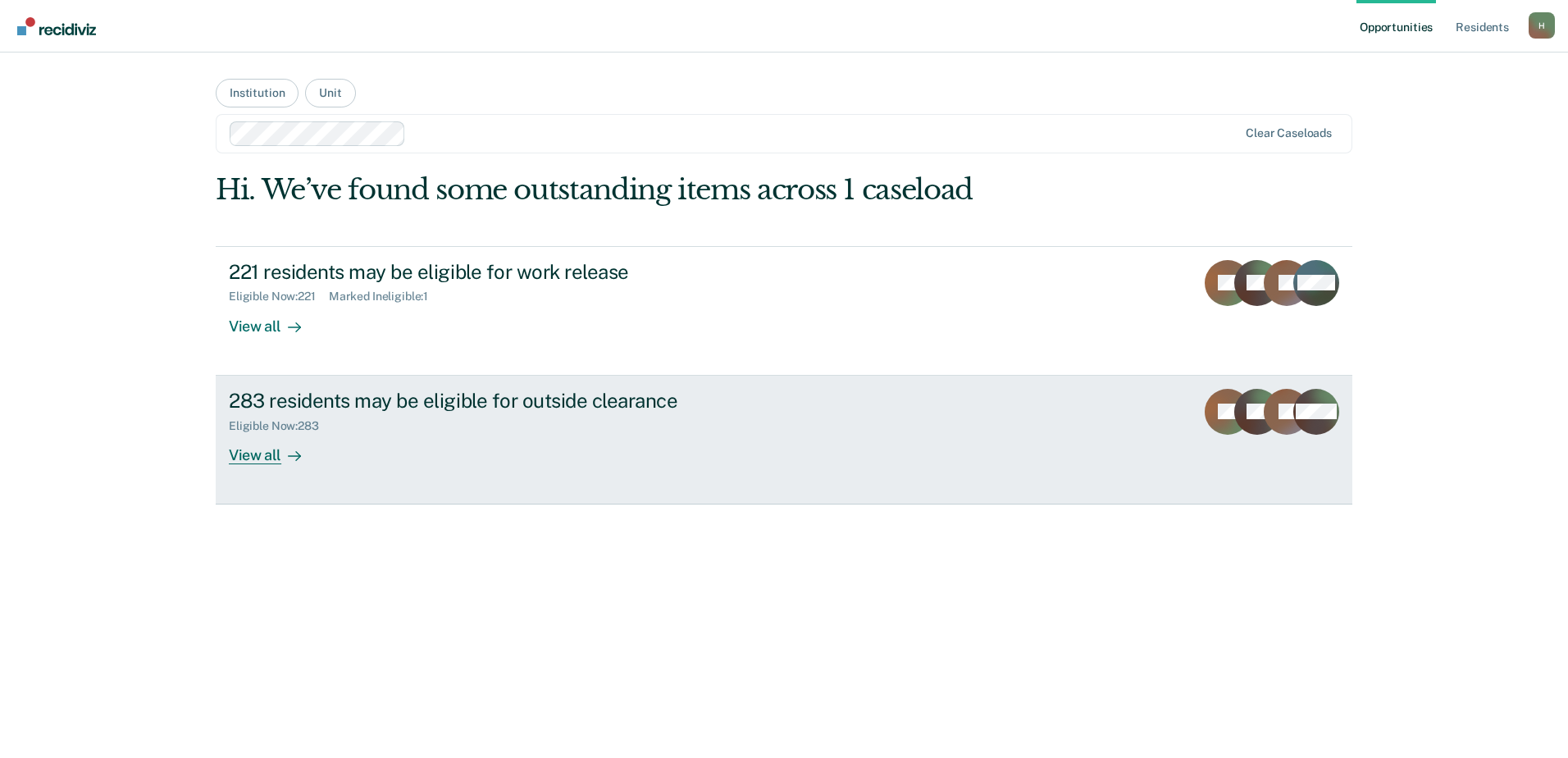
click at [269, 460] on div "View all" at bounding box center [275, 448] width 92 height 32
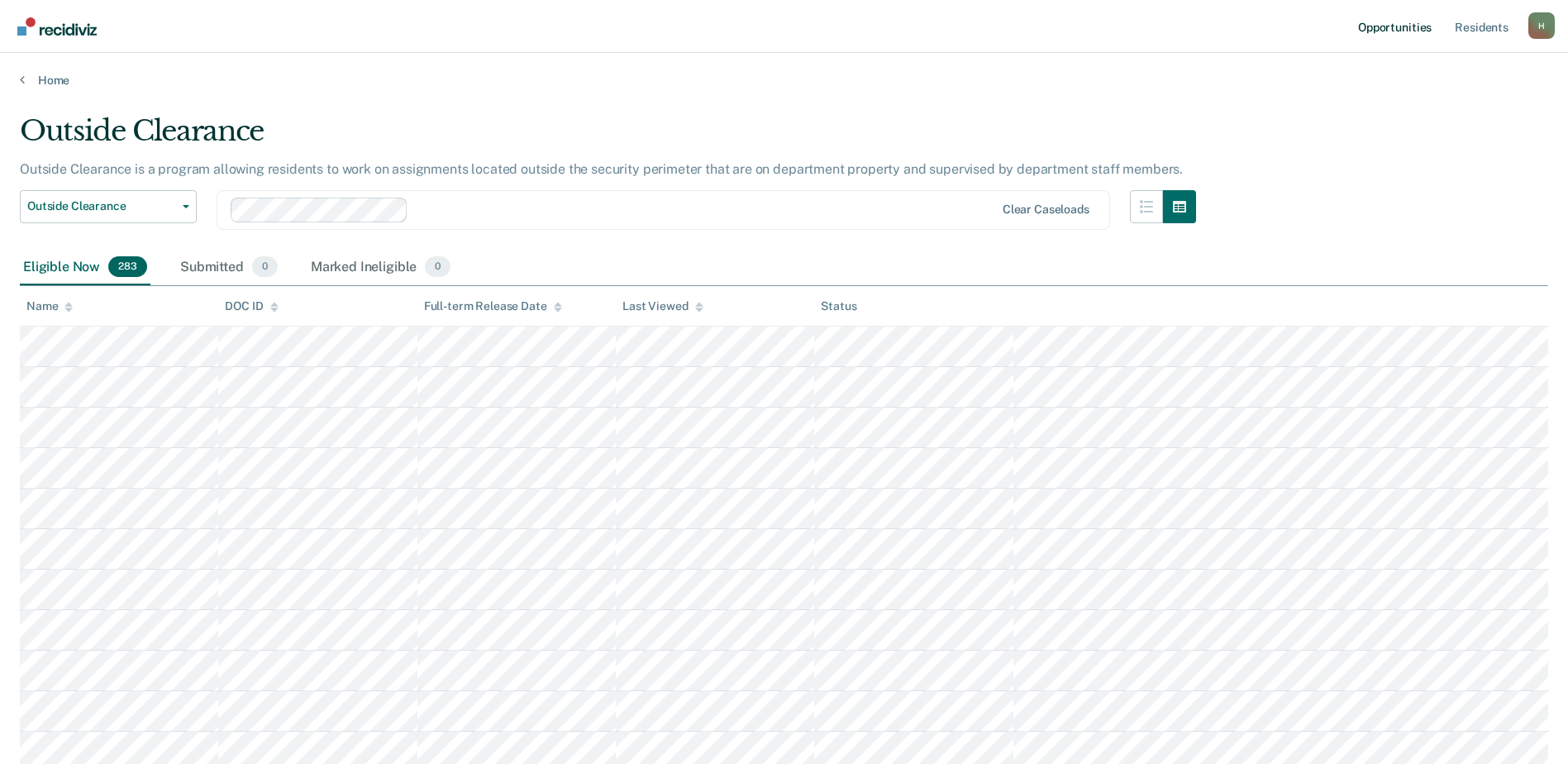
click at [1421, 24] on link "Opportunities" at bounding box center [1395, 26] width 80 height 53
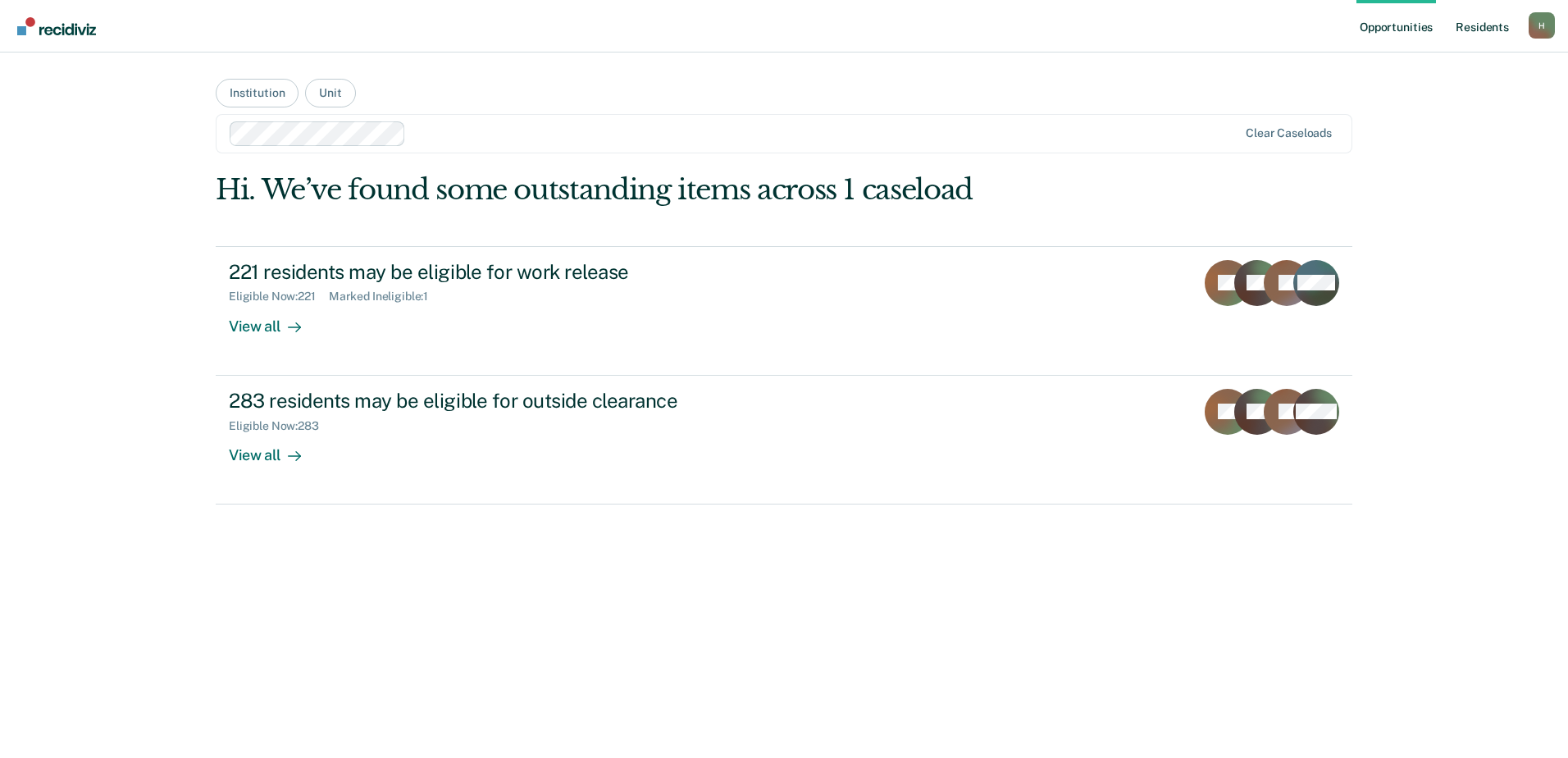
click at [1482, 23] on link "Resident s" at bounding box center [1482, 26] width 60 height 53
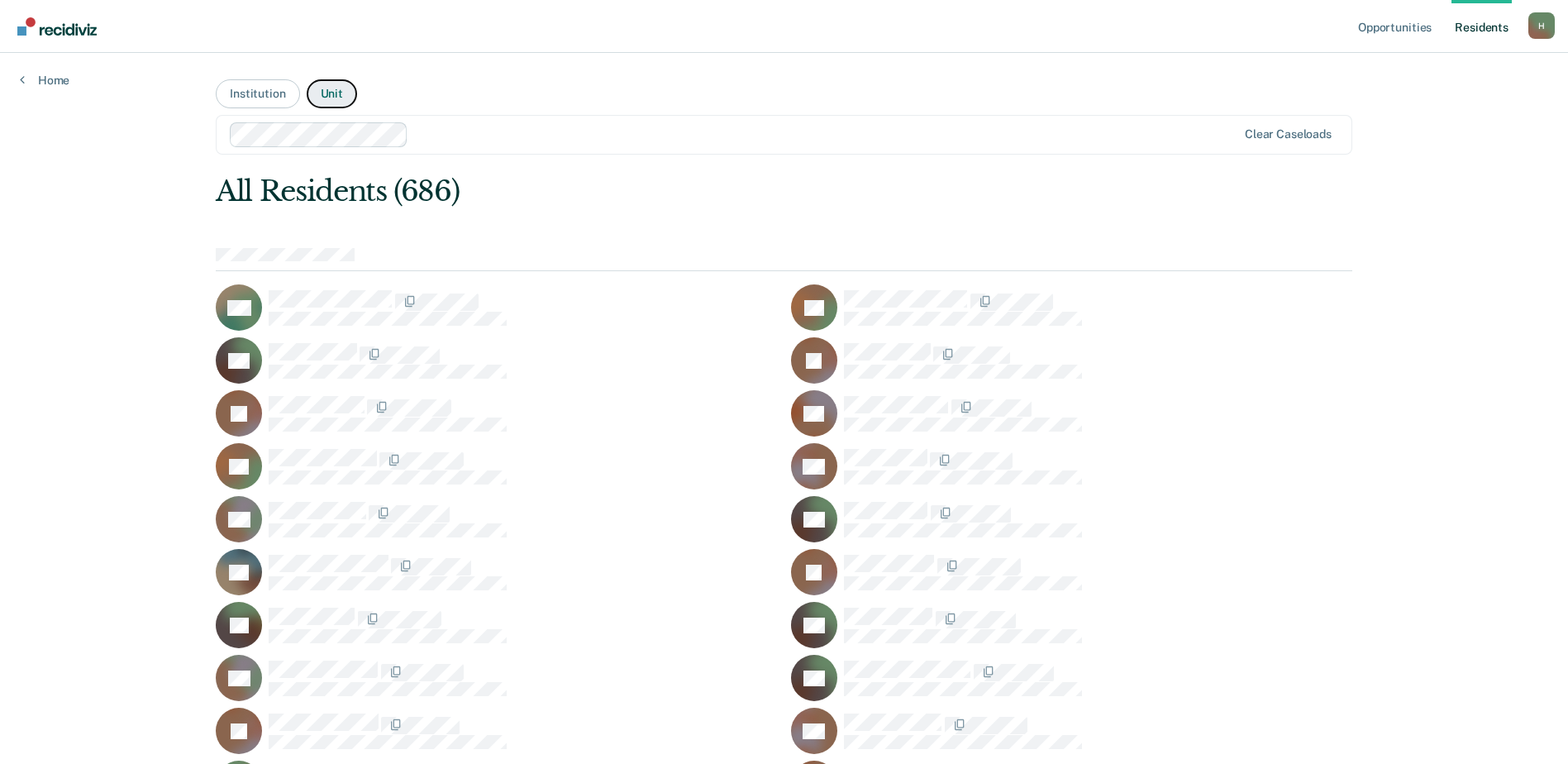
click at [338, 95] on button "Unit" at bounding box center [332, 93] width 51 height 29
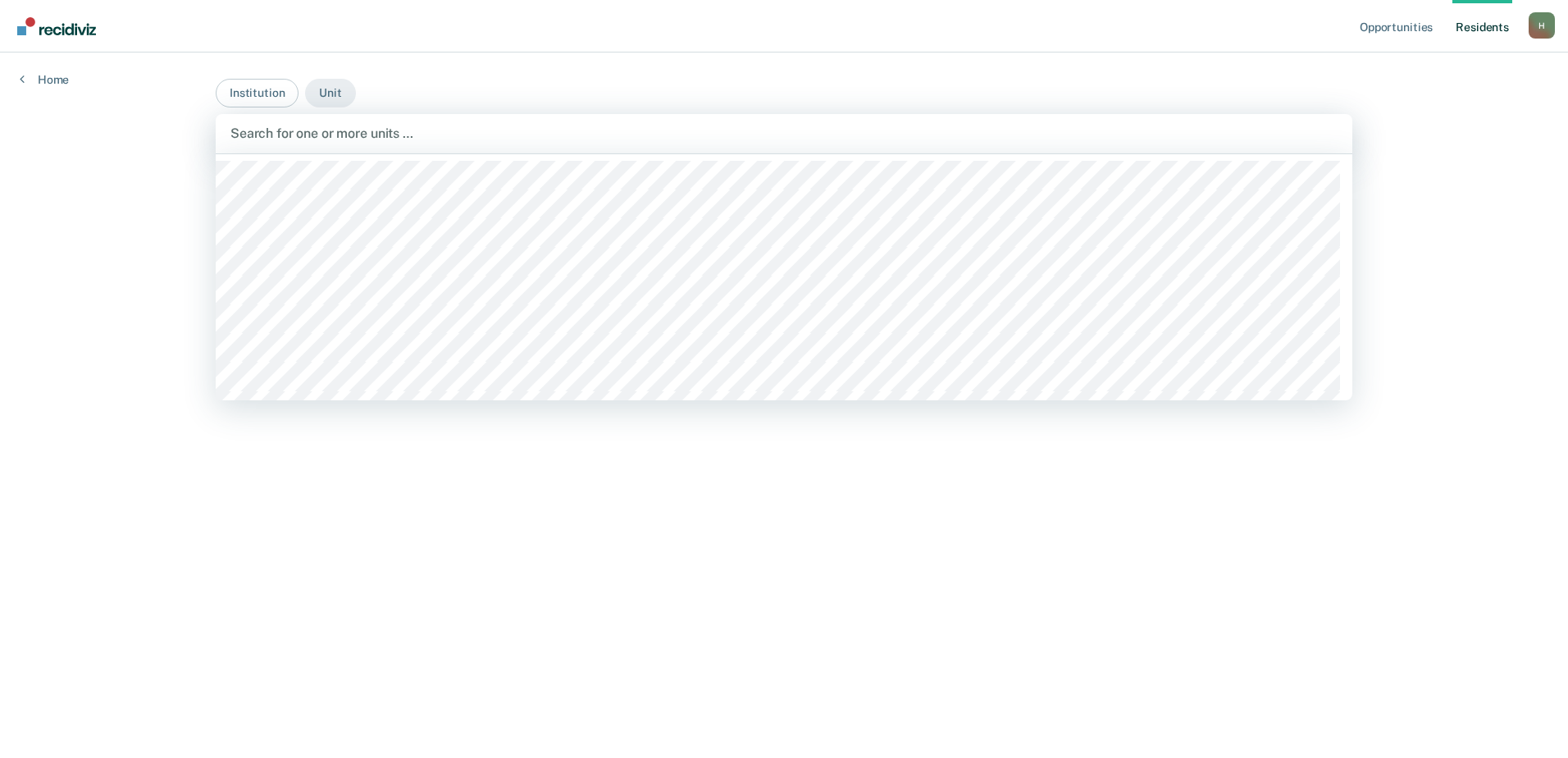
click at [301, 124] on div at bounding box center [784, 133] width 1107 height 19
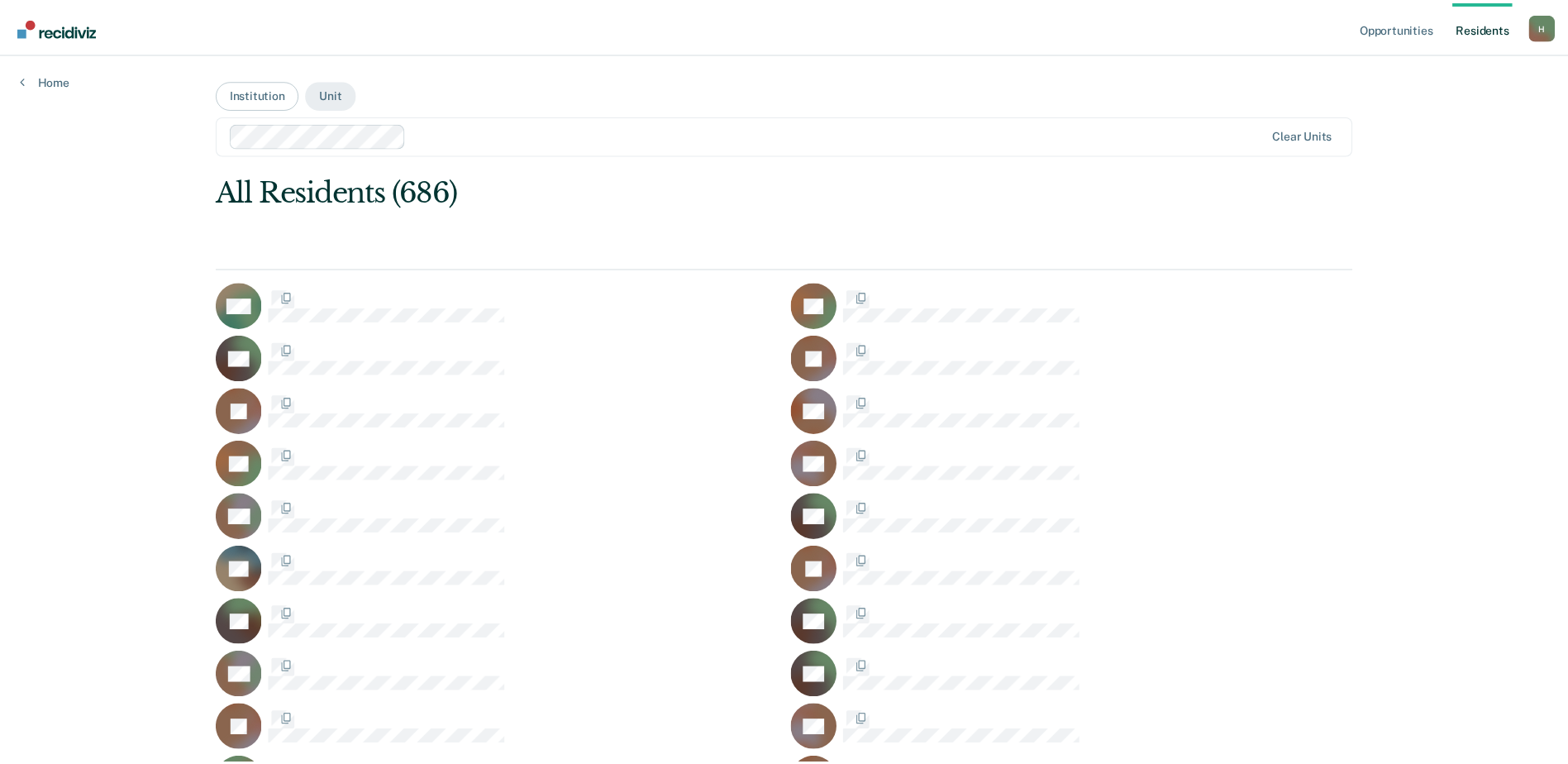
scroll to position [744, 0]
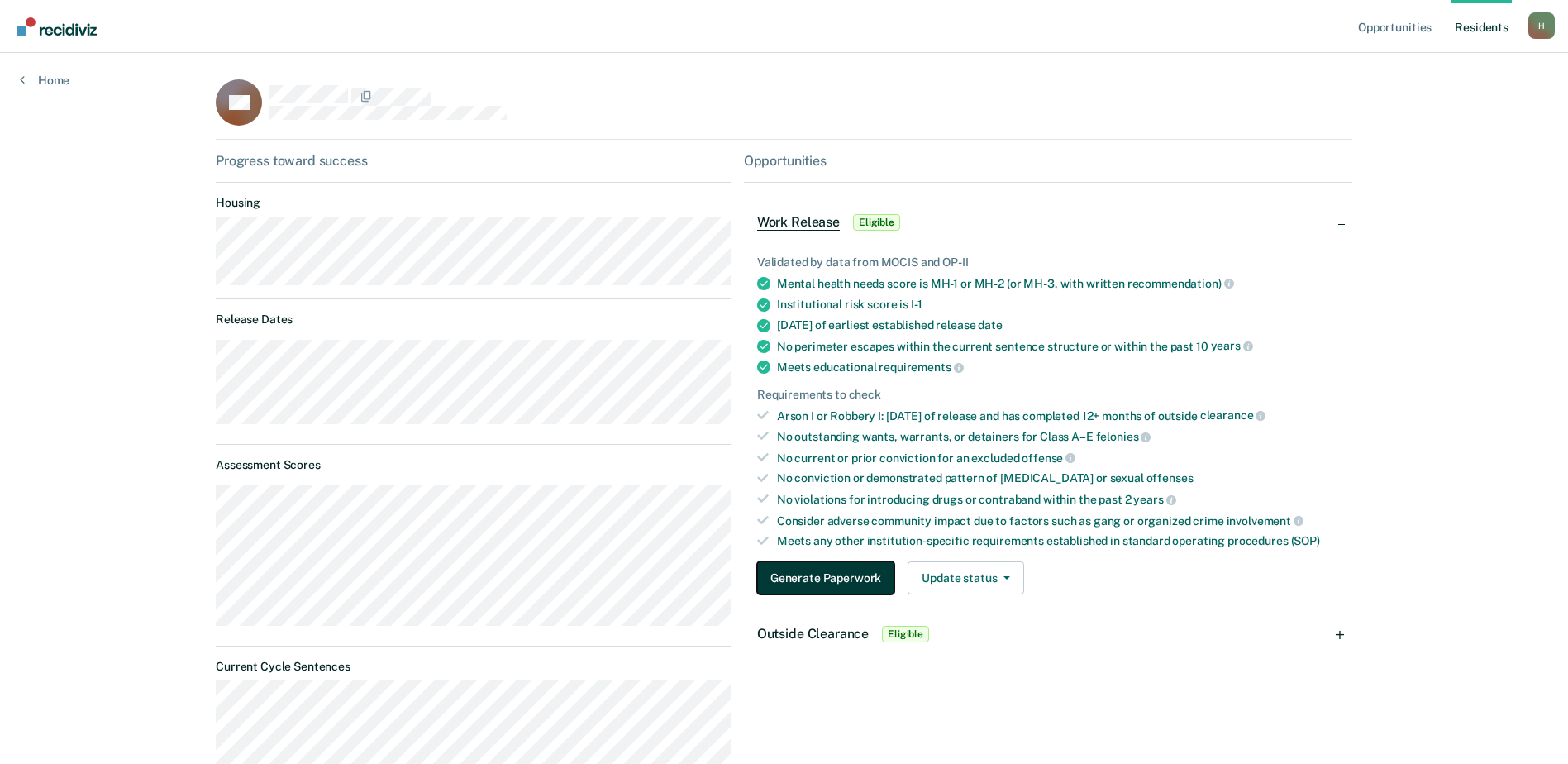
click at [831, 578] on button "Generate Paperwork" at bounding box center [825, 578] width 137 height 33
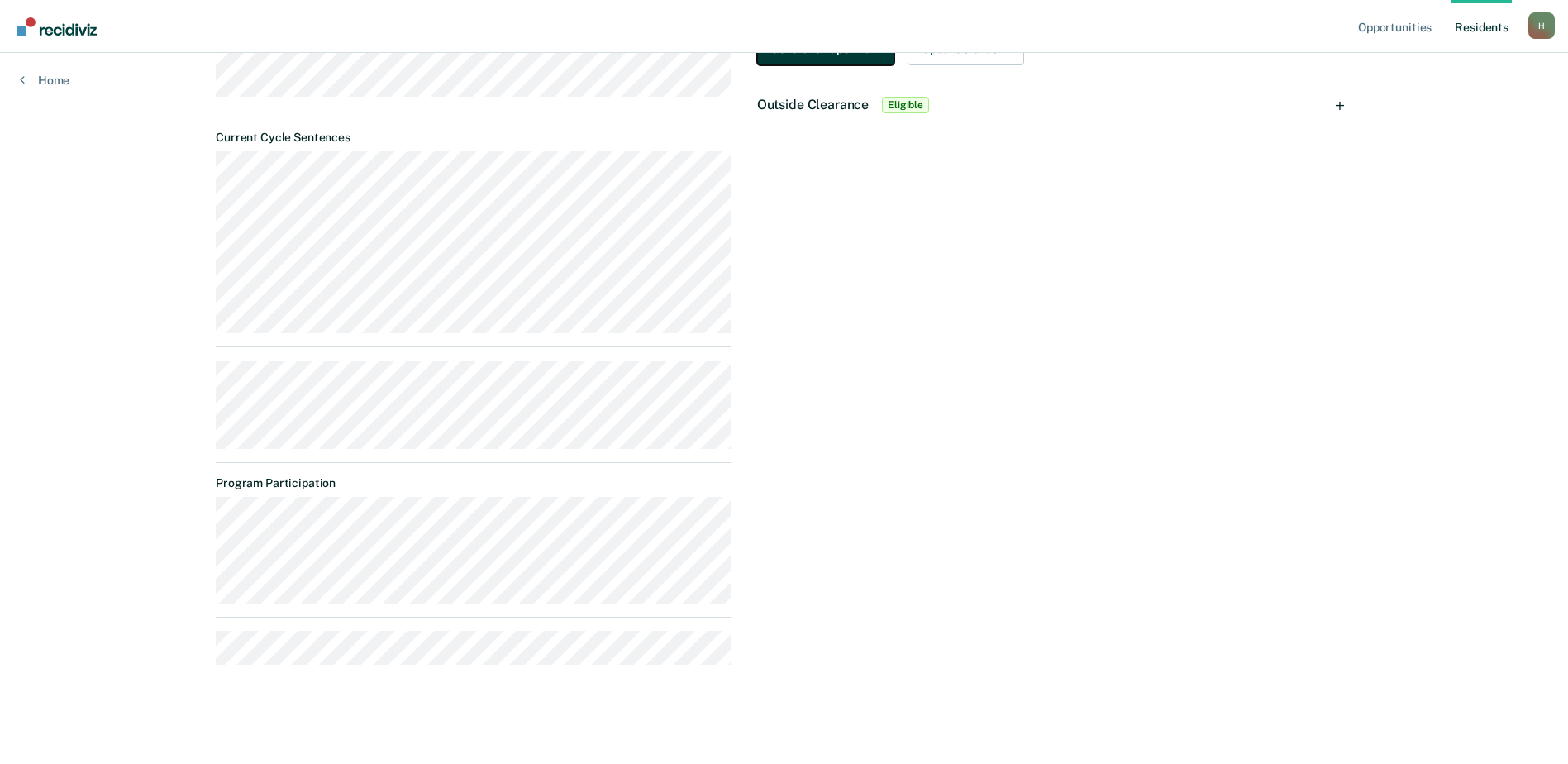
scroll to position [116, 0]
